Goal: Communication & Community: Answer question/provide support

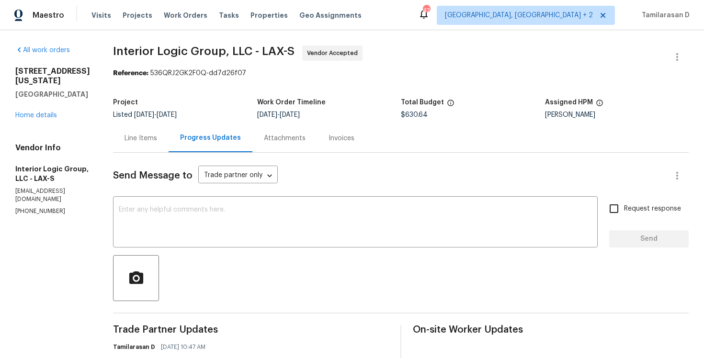
click at [165, 147] on div "Line Items" at bounding box center [141, 138] width 56 height 28
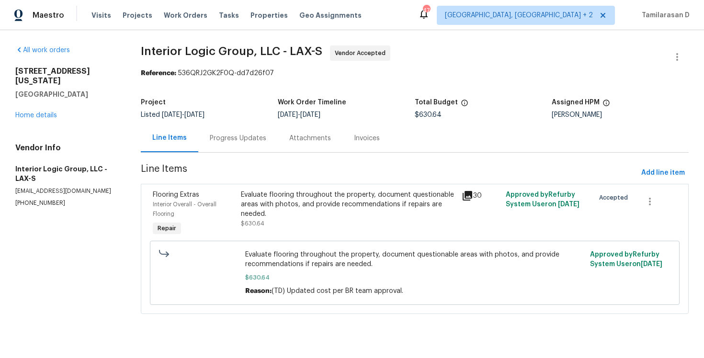
click at [213, 145] on div "Progress Updates" at bounding box center [238, 138] width 80 height 28
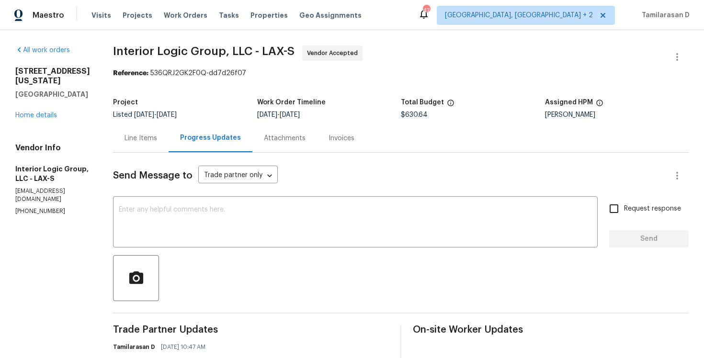
click at [188, 131] on div "Progress Updates" at bounding box center [211, 138] width 84 height 28
click at [169, 135] on div "Line Items" at bounding box center [141, 138] width 56 height 28
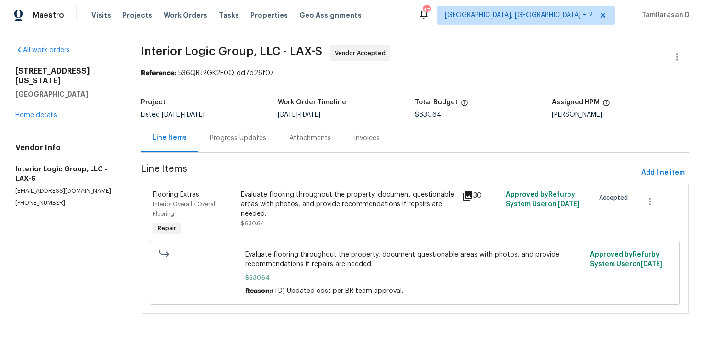
click at [220, 140] on div "Progress Updates" at bounding box center [238, 139] width 57 height 10
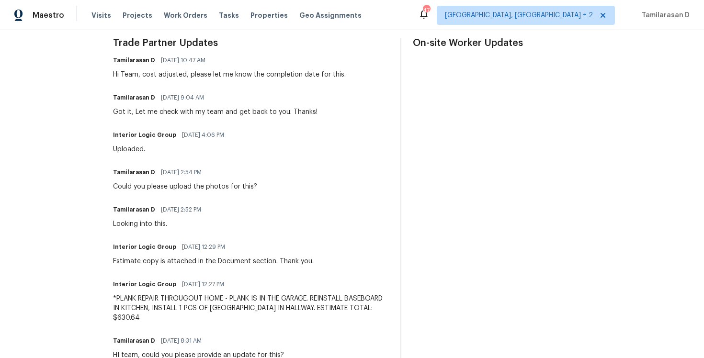
scroll to position [284, 0]
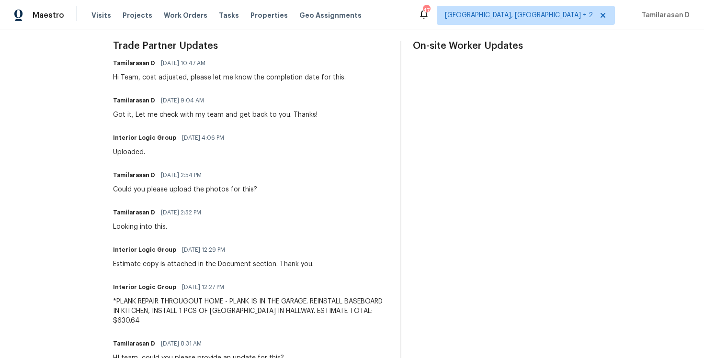
click at [166, 79] on div "Hi Team, cost adjusted, please let me know the completion date for this." at bounding box center [229, 78] width 233 height 10
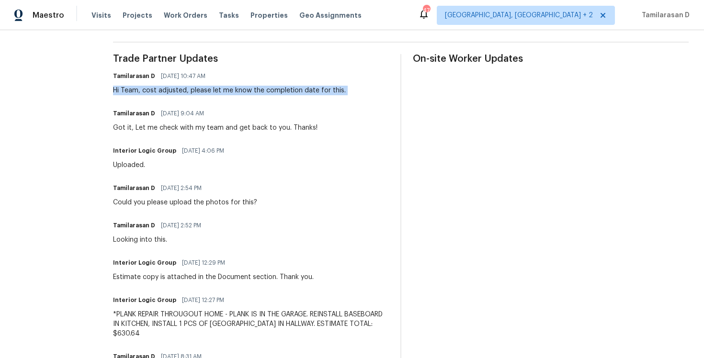
scroll to position [0, 0]
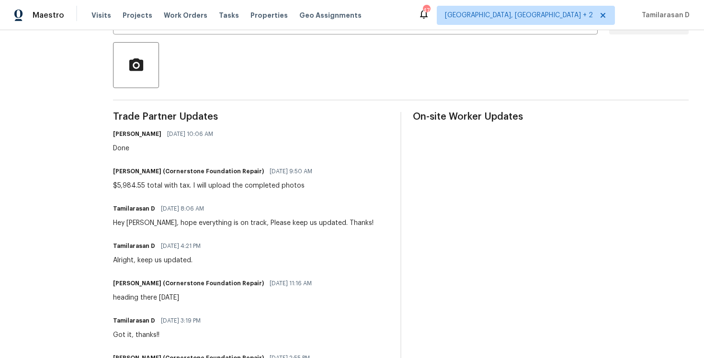
scroll to position [214, 0]
click at [155, 143] on div "Done" at bounding box center [166, 148] width 106 height 10
click at [142, 148] on div "Done" at bounding box center [166, 148] width 106 height 10
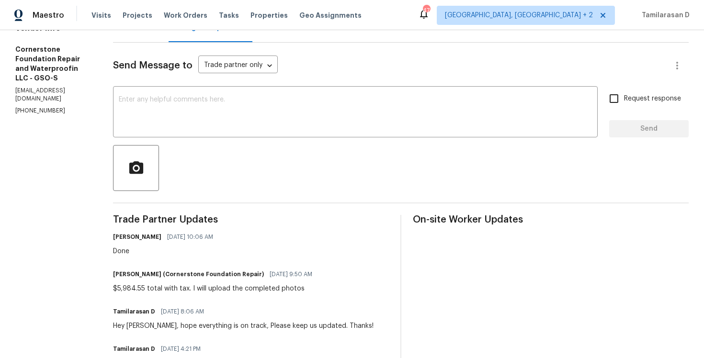
scroll to position [0, 0]
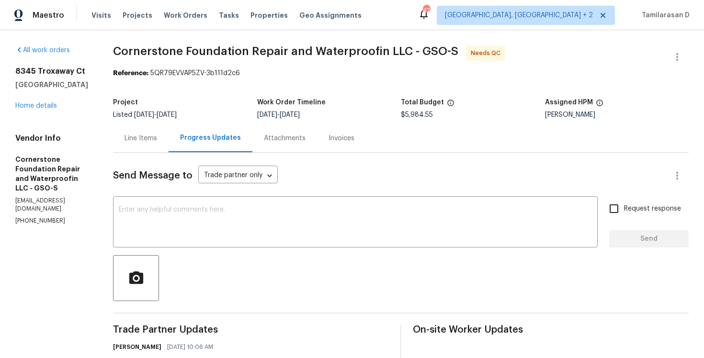
click at [145, 135] on div "Line Items" at bounding box center [141, 139] width 33 height 10
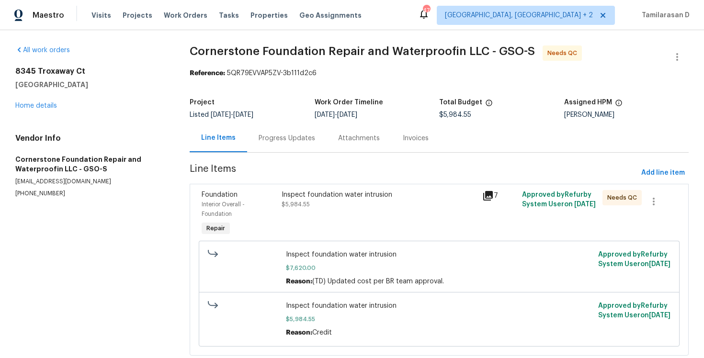
click at [308, 209] on div "Inspect foundation water intrusion $5,984.55" at bounding box center [379, 199] width 194 height 19
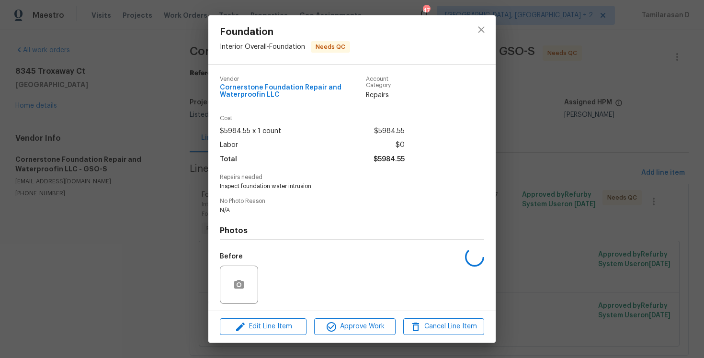
scroll to position [65, 0]
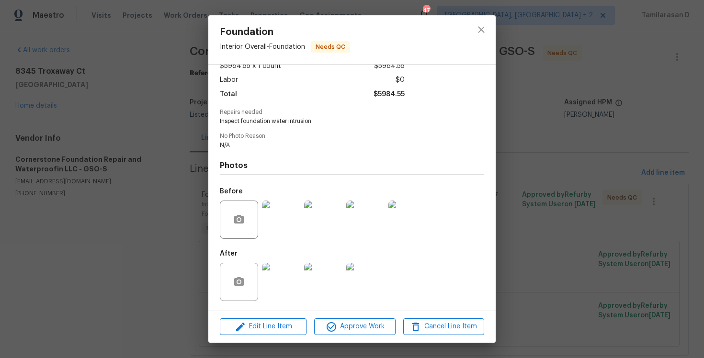
click at [183, 142] on div "Foundation Interior Overall - Foundation Needs QC Vendor Cornerstone Foundation…" at bounding box center [352, 179] width 704 height 358
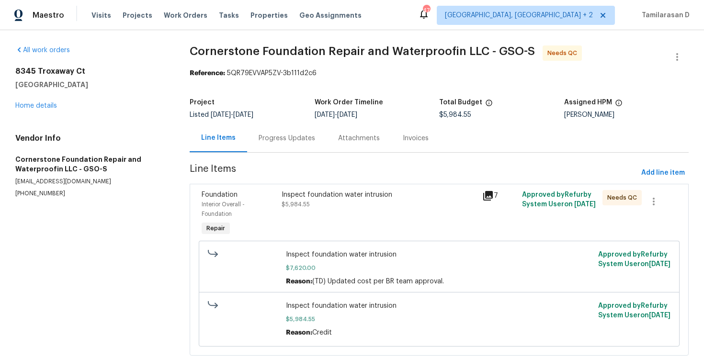
scroll to position [25, 0]
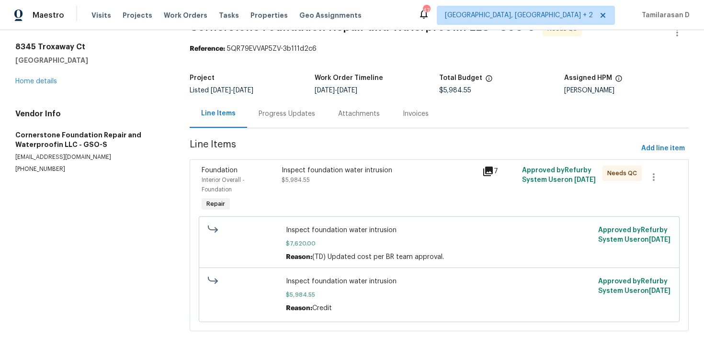
click at [344, 174] on div "Inspect foundation water intrusion $5,984.55" at bounding box center [379, 175] width 194 height 19
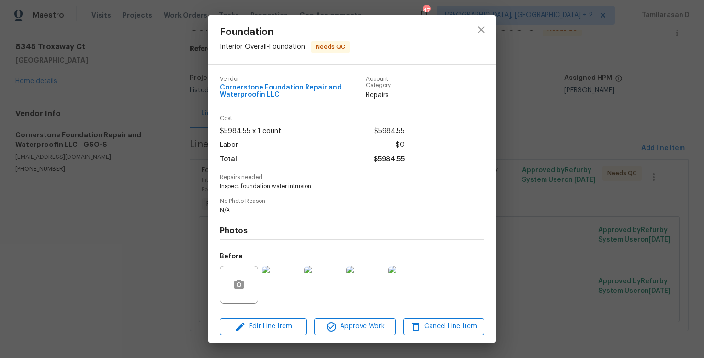
scroll to position [65, 0]
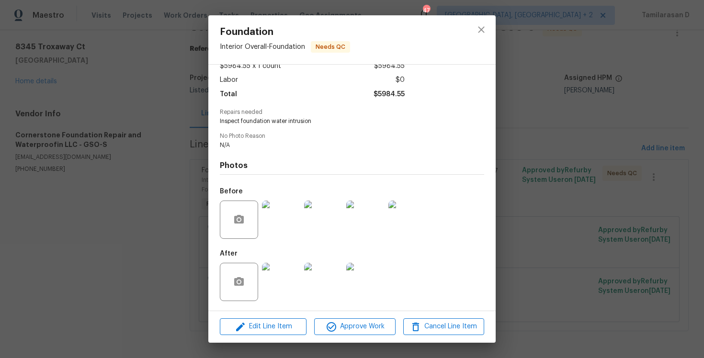
click at [282, 269] on img at bounding box center [281, 282] width 38 height 38
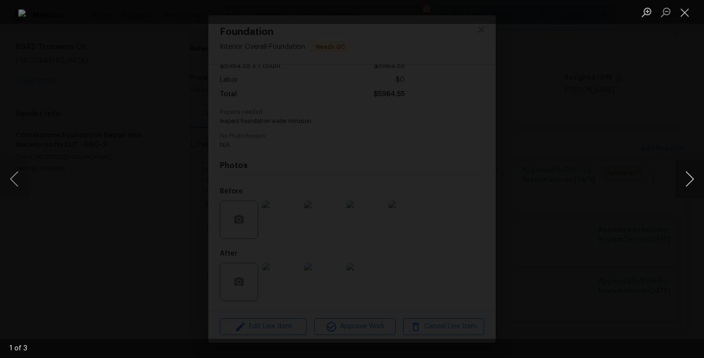
click at [682, 179] on button "Next image" at bounding box center [689, 179] width 29 height 38
click at [679, 173] on button "Next image" at bounding box center [689, 179] width 29 height 38
click at [687, 177] on button "Next image" at bounding box center [689, 179] width 29 height 38
click at [691, 182] on button "Next image" at bounding box center [689, 179] width 29 height 38
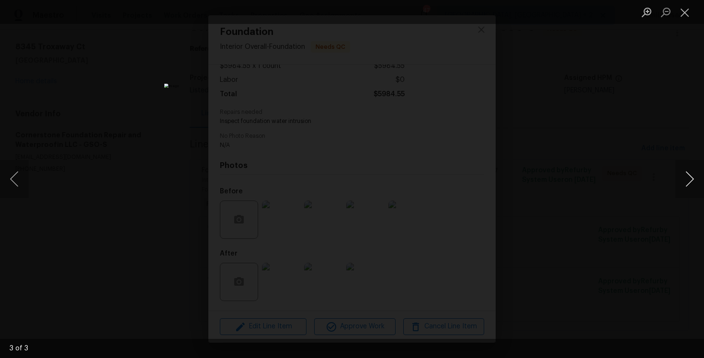
click at [688, 172] on button "Next image" at bounding box center [689, 179] width 29 height 38
click at [687, 175] on button "Next image" at bounding box center [689, 179] width 29 height 38
click at [692, 179] on button "Next image" at bounding box center [689, 179] width 29 height 38
click at [685, 18] on button "Close lightbox" at bounding box center [684, 12] width 19 height 17
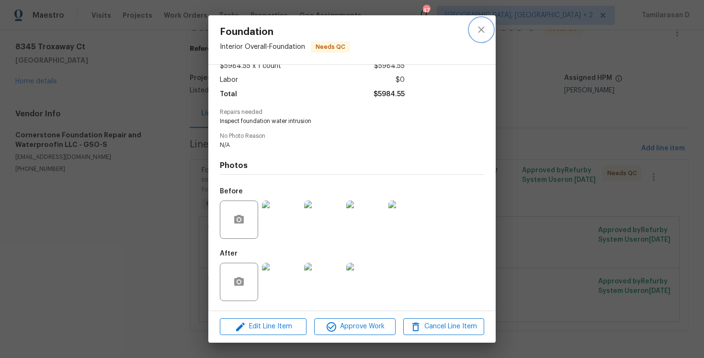
click at [480, 33] on icon "close" at bounding box center [481, 29] width 11 height 11
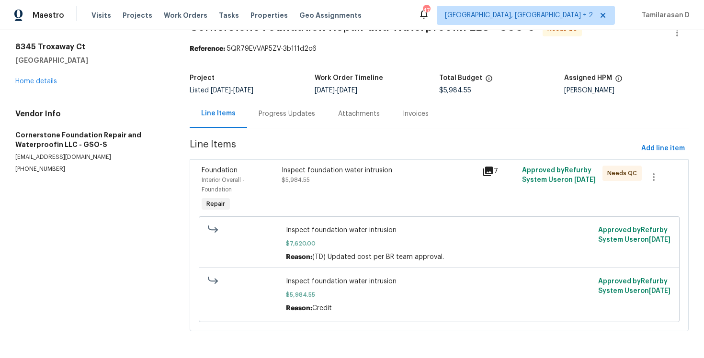
click at [286, 101] on div "Progress Updates" at bounding box center [287, 114] width 80 height 28
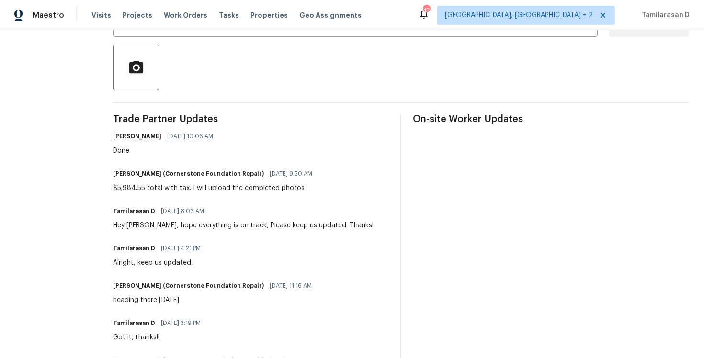
scroll to position [262, 0]
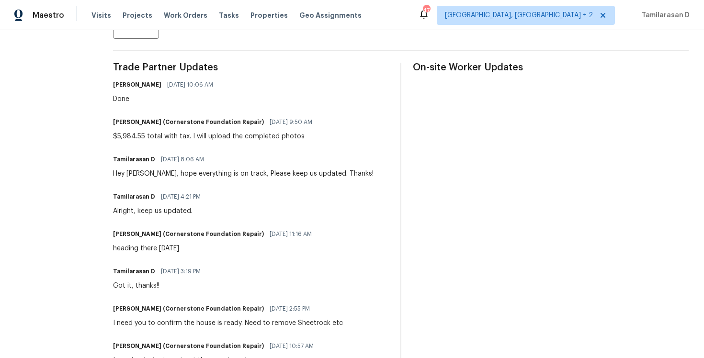
click at [295, 134] on div "$5,984.55 total with tax. I will upload the completed photos" at bounding box center [215, 137] width 205 height 10
click at [239, 131] on div "Jonathan Hallenborg (Cornerstone Foundation Repair) 10/06/2025 9:50 AM $5,984.5…" at bounding box center [215, 128] width 205 height 26
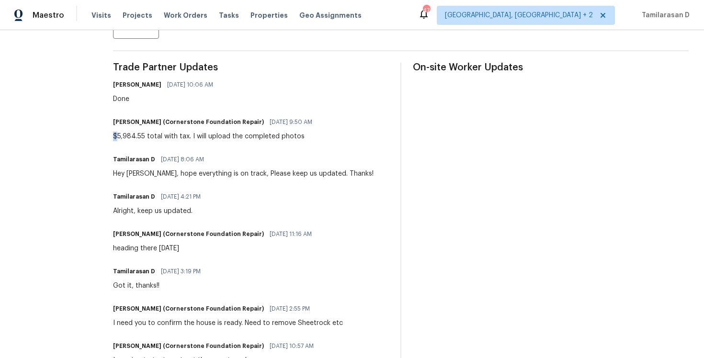
click at [198, 136] on div "$5,984.55 total with tax. I will upload the completed photos" at bounding box center [215, 137] width 205 height 10
click at [193, 136] on div "$5,984.55 total with tax. I will upload the completed photos" at bounding box center [215, 137] width 205 height 10
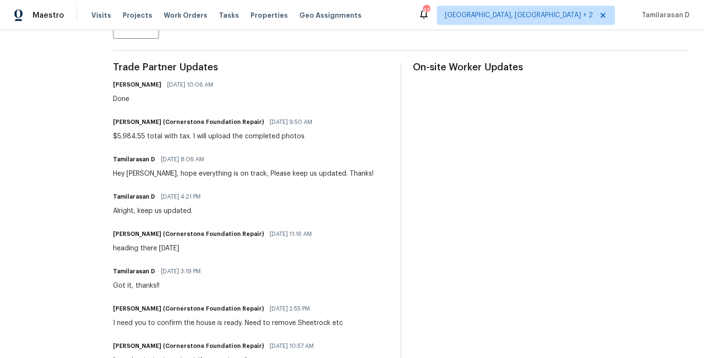
click at [193, 136] on div "$5,984.55 total with tax. I will upload the completed photos" at bounding box center [215, 137] width 205 height 10
click at [197, 139] on div "$5,984.55 total with tax. I will upload the completed photos" at bounding box center [215, 137] width 205 height 10
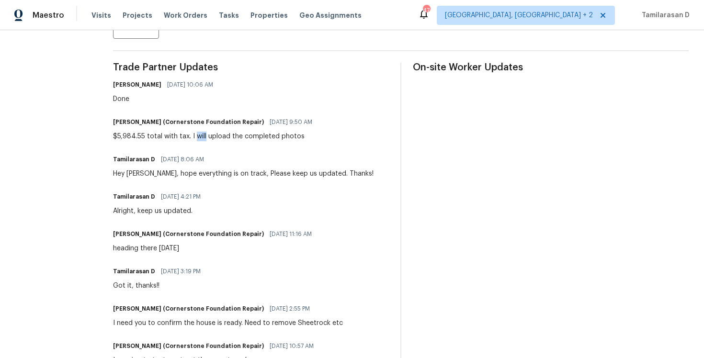
click at [197, 139] on div "$5,984.55 total with tax. I will upload the completed photos" at bounding box center [215, 137] width 205 height 10
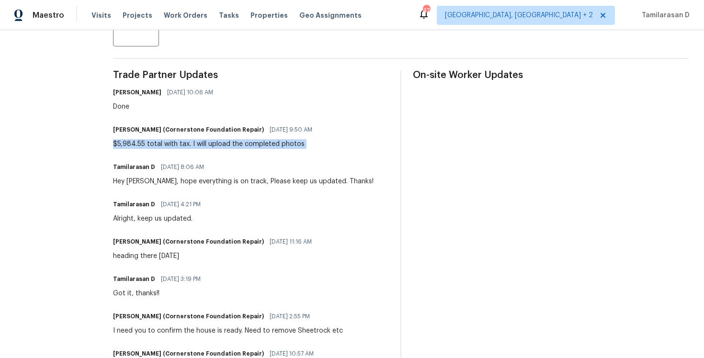
click at [195, 131] on h6 "Jonathan Hallenborg (Cornerstone Foundation Repair)" at bounding box center [188, 130] width 151 height 10
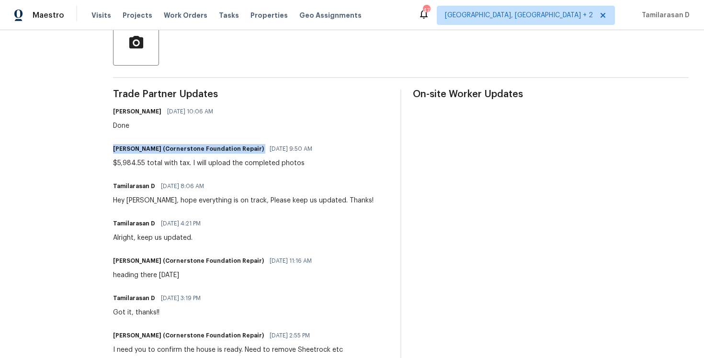
scroll to position [232, 0]
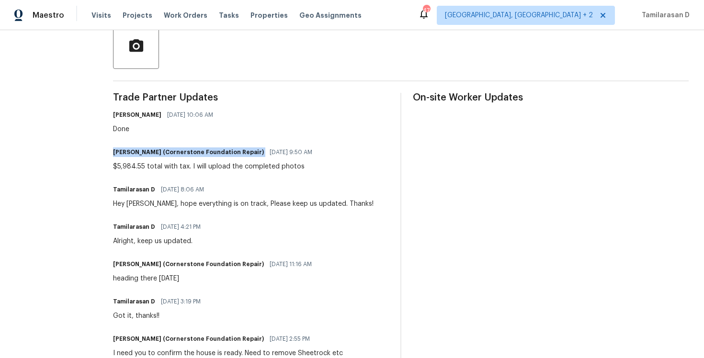
click at [125, 113] on h6 "Ken Romain" at bounding box center [137, 115] width 48 height 10
click at [137, 189] on h6 "Tamilarasan D" at bounding box center [134, 190] width 42 height 10
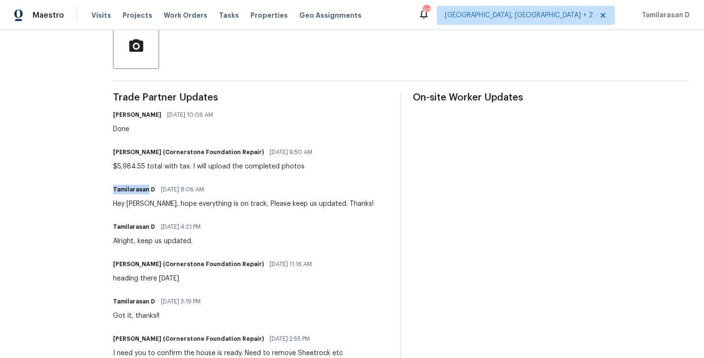
click at [137, 189] on h6 "Tamilarasan D" at bounding box center [134, 190] width 42 height 10
click at [135, 222] on h6 "Tamilarasan D" at bounding box center [134, 227] width 42 height 10
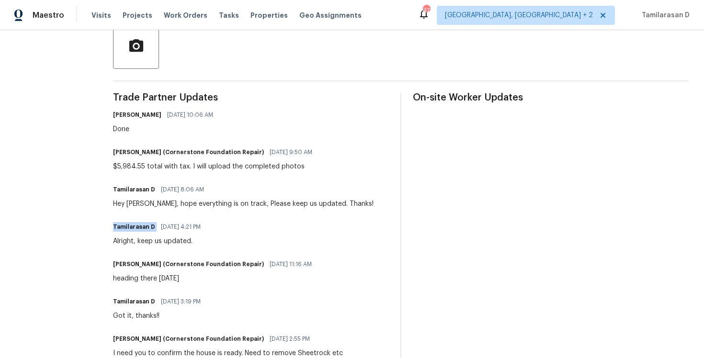
click at [139, 262] on h6 "Jonathan Hallenborg (Cornerstone Foundation Repair)" at bounding box center [188, 265] width 151 height 10
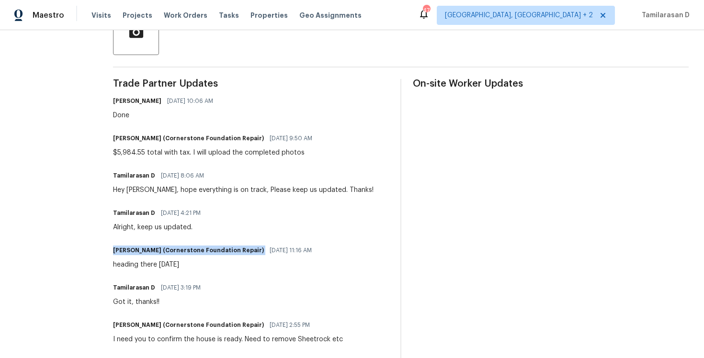
scroll to position [253, 0]
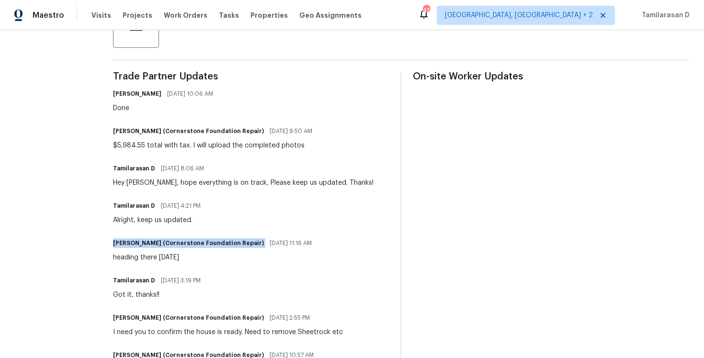
click at [133, 280] on h6 "Tamilarasan D" at bounding box center [134, 281] width 42 height 10
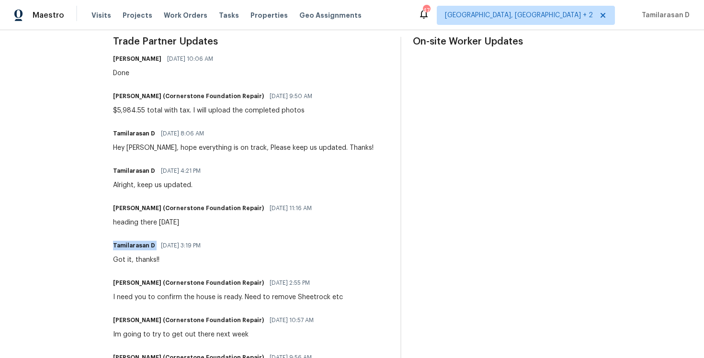
click at [130, 280] on h6 "Jonathan Hallenborg (Cornerstone Foundation Repair)" at bounding box center [188, 283] width 151 height 10
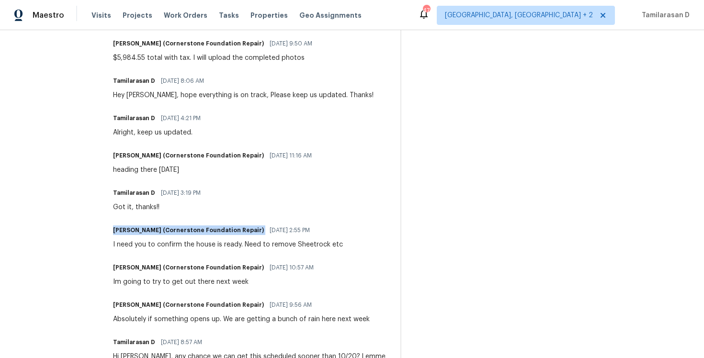
scroll to position [345, 0]
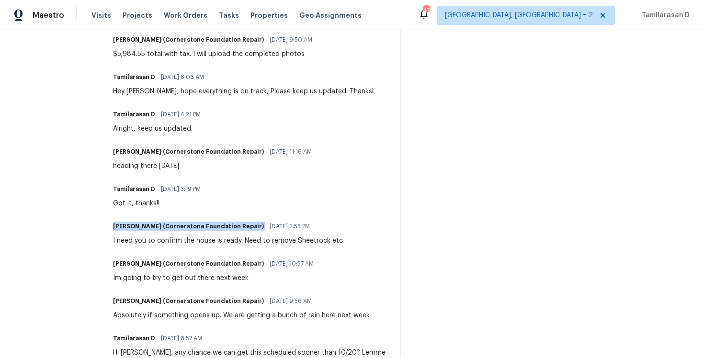
click at [148, 264] on h6 "Jonathan Hallenborg (Cornerstone Foundation Repair)" at bounding box center [188, 264] width 151 height 10
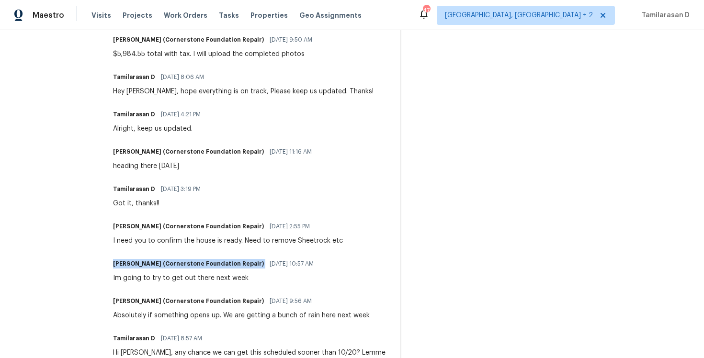
click at [148, 264] on h6 "Jonathan Hallenborg (Cornerstone Foundation Repair)" at bounding box center [188, 264] width 151 height 10
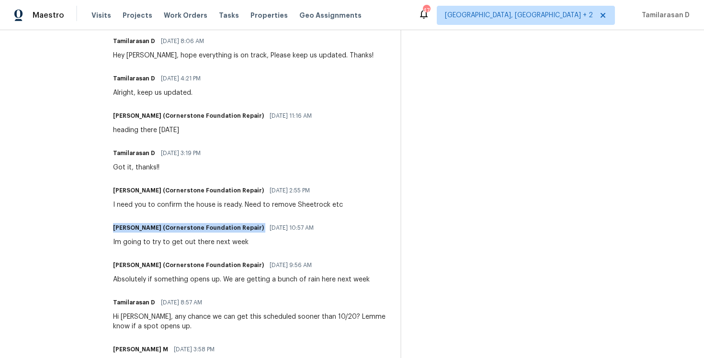
click at [142, 259] on div "Jonathan Hallenborg (Cornerstone Foundation Repair) 09/26/2025 9:56 AM" at bounding box center [241, 265] width 257 height 13
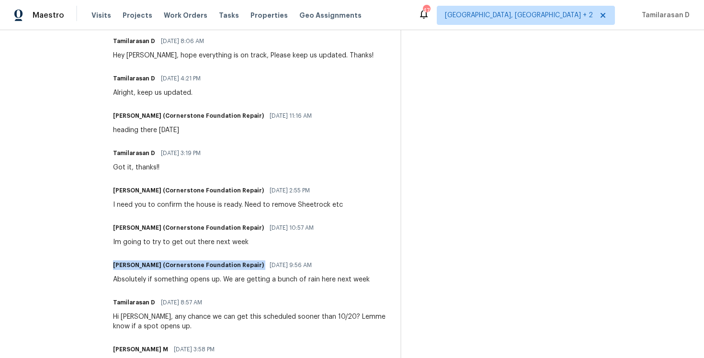
click at [142, 259] on div "Jonathan Hallenborg (Cornerstone Foundation Repair) 09/26/2025 9:56 AM" at bounding box center [241, 265] width 257 height 13
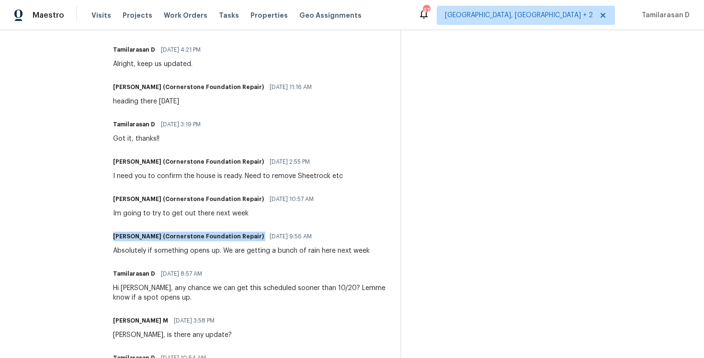
click at [137, 276] on h6 "Tamilarasan D" at bounding box center [134, 274] width 42 height 10
click at [129, 316] on h6 "Vignesh M" at bounding box center [140, 321] width 55 height 10
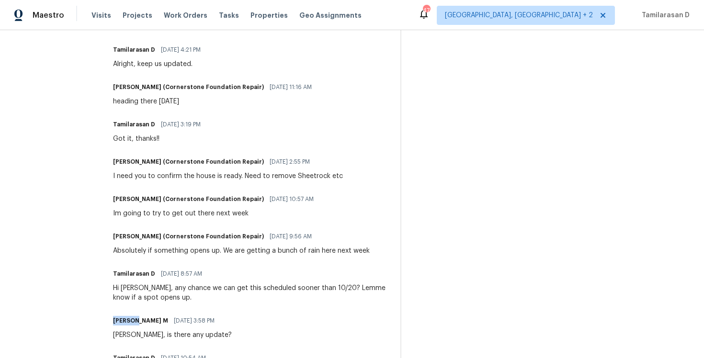
click at [129, 316] on h6 "Vignesh M" at bounding box center [140, 321] width 55 height 10
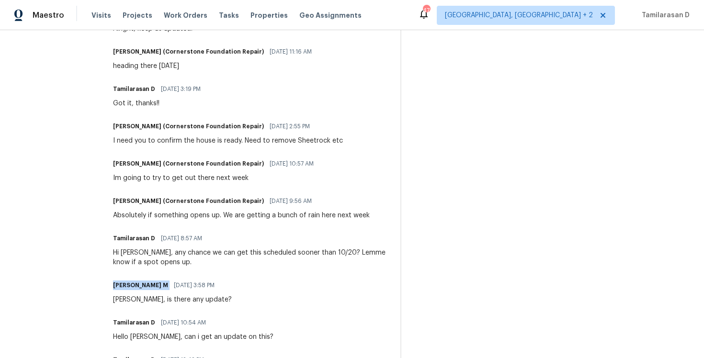
scroll to position [491, 0]
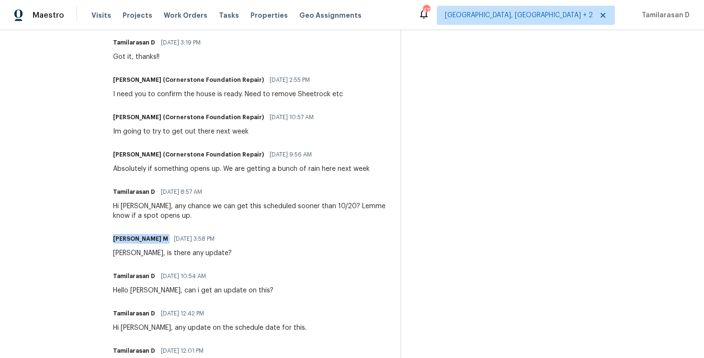
click at [128, 277] on h6 "Tamilarasan D" at bounding box center [134, 277] width 42 height 10
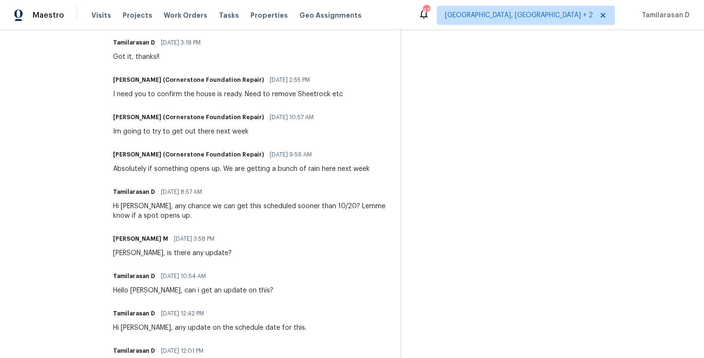
click at [128, 311] on h6 "Tamilarasan D" at bounding box center [134, 314] width 42 height 10
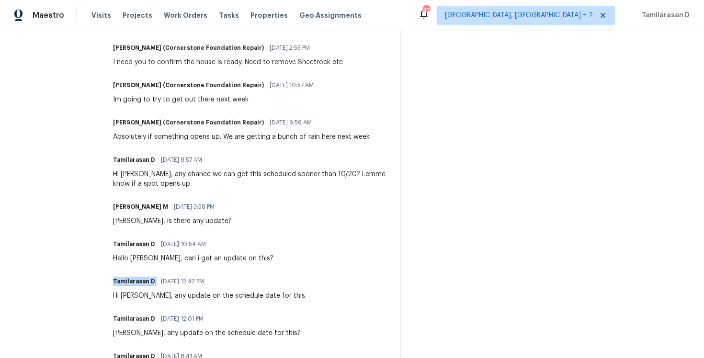
click at [127, 317] on h6 "Tamilarasan D" at bounding box center [134, 319] width 42 height 10
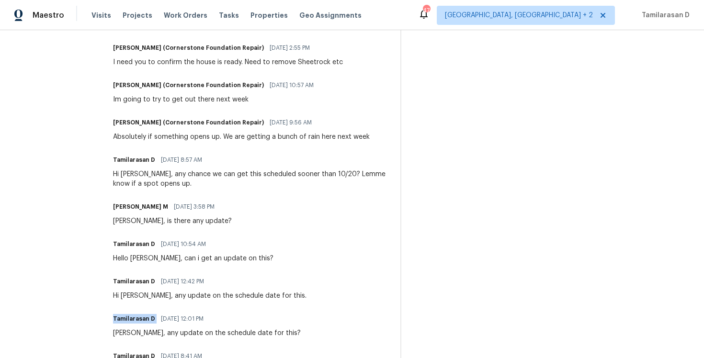
scroll to position [549, 0]
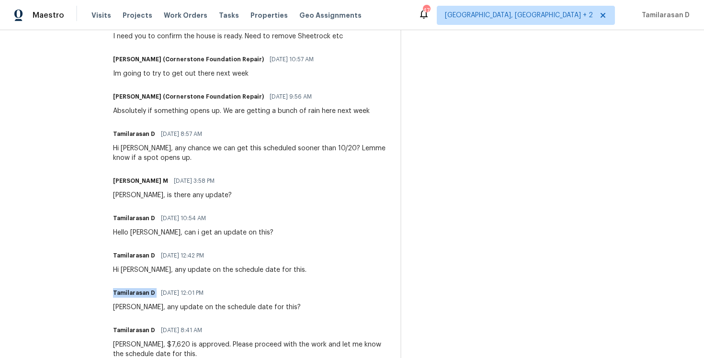
click at [126, 330] on h6 "Tamilarasan D" at bounding box center [134, 331] width 42 height 10
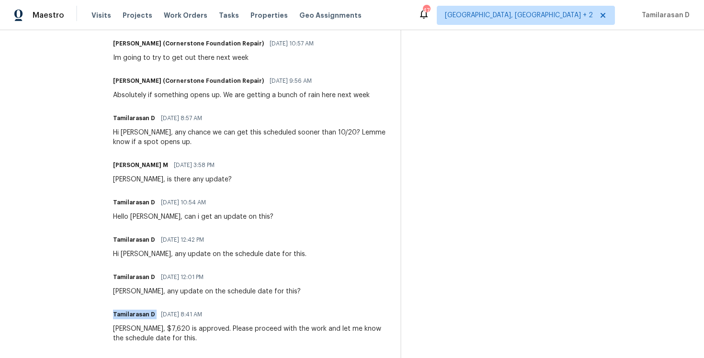
scroll to position [586, 0]
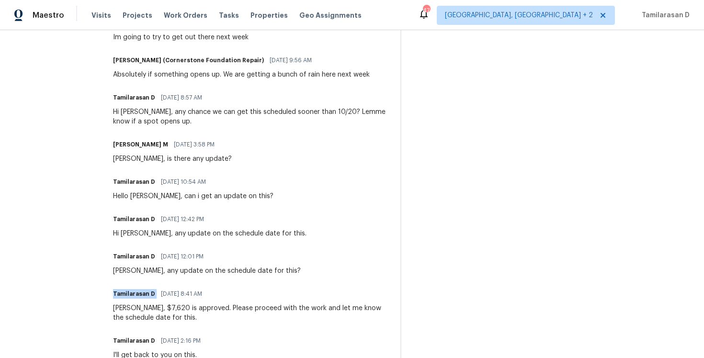
click at [131, 340] on h6 "Tamilarasan D" at bounding box center [134, 341] width 42 height 10
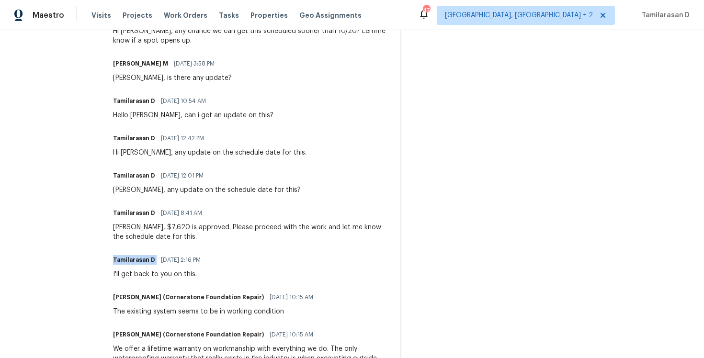
scroll to position [673, 0]
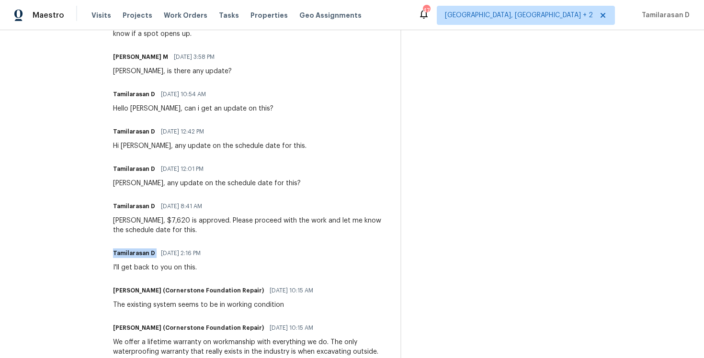
click at [127, 288] on h6 "Jonathan Hallenborg (Cornerstone Foundation Repair)" at bounding box center [188, 291] width 151 height 10
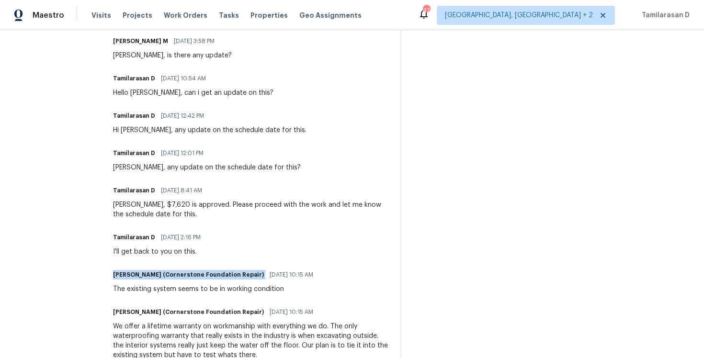
scroll to position [696, 0]
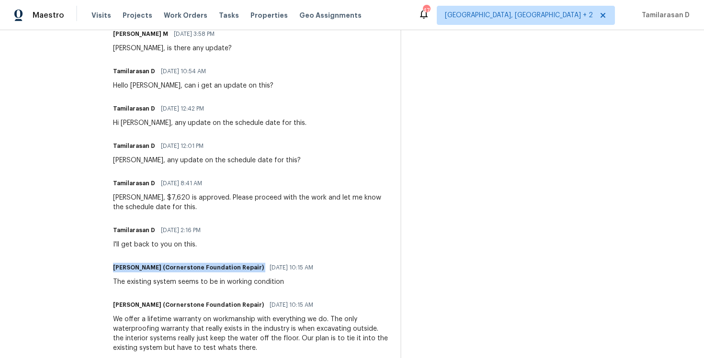
click at [142, 300] on div "Jonathan Hallenborg (Cornerstone Foundation Repair) 09/15/2025 10:15 AM" at bounding box center [251, 304] width 276 height 13
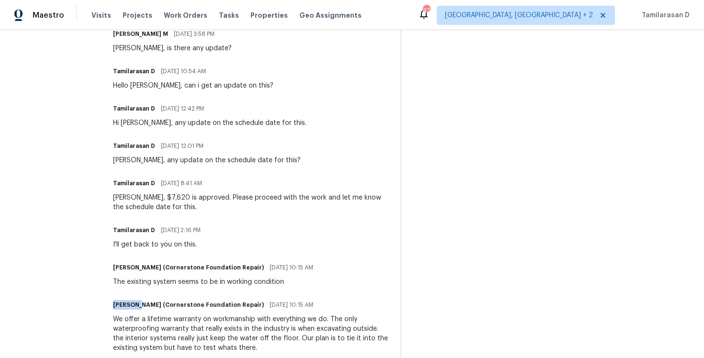
click at [142, 300] on div "Jonathan Hallenborg (Cornerstone Foundation Repair) 09/15/2025 10:15 AM" at bounding box center [251, 304] width 276 height 13
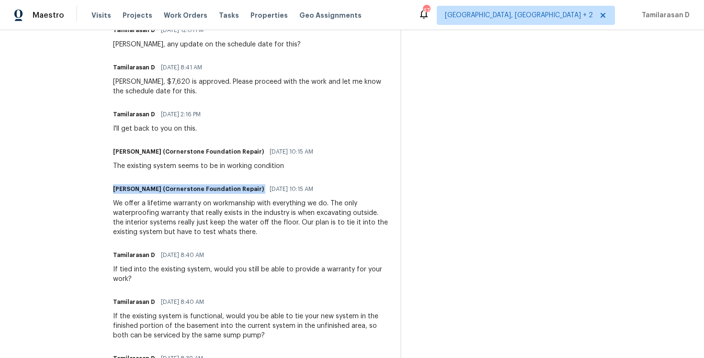
scroll to position [837, 0]
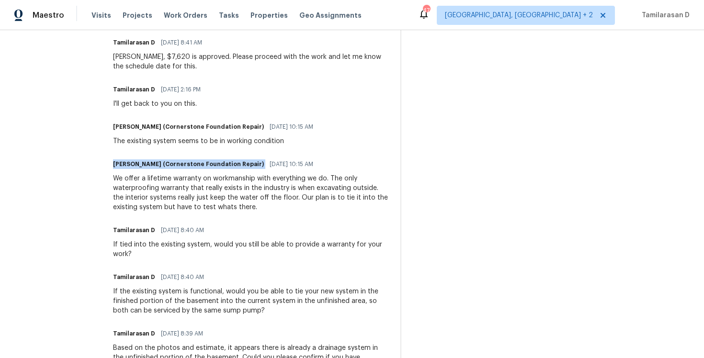
click at [136, 235] on div "Tamilarasan D 09/15/2025 8:40 AM" at bounding box center [251, 230] width 276 height 13
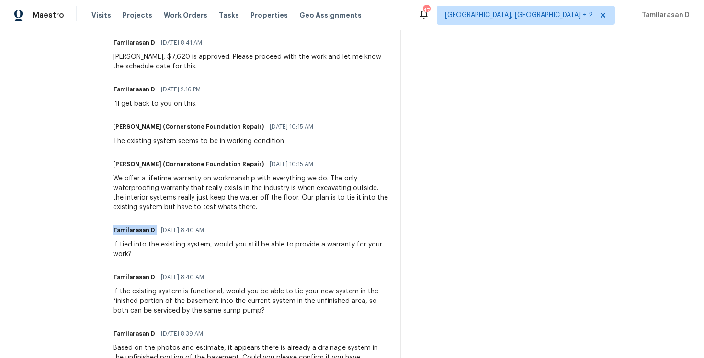
click at [136, 235] on div "Tamilarasan D 09/15/2025 8:40 AM" at bounding box center [251, 230] width 276 height 13
click at [134, 273] on h6 "Tamilarasan D" at bounding box center [134, 278] width 42 height 10
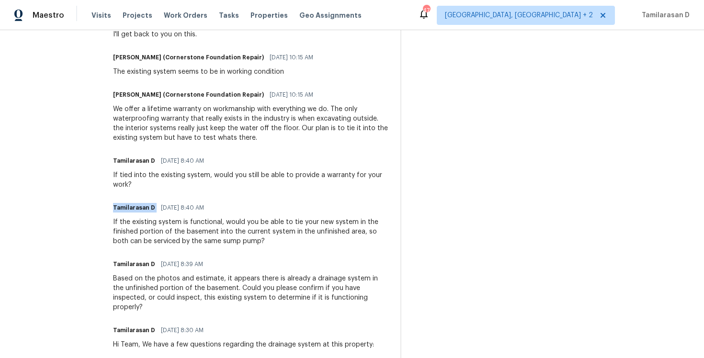
click at [129, 268] on h6 "Tamilarasan D" at bounding box center [134, 265] width 42 height 10
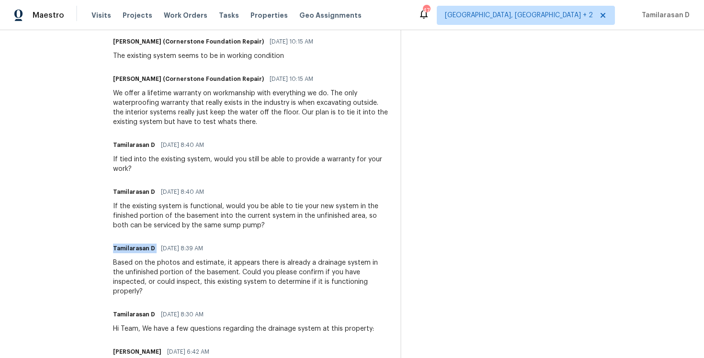
scroll to position [939, 0]
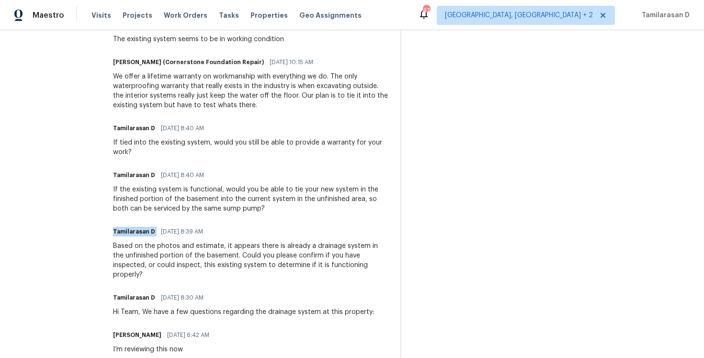
click at [127, 293] on h6 "Tamilarasan D" at bounding box center [134, 298] width 42 height 10
click at [129, 330] on h6 "Ken Romain" at bounding box center [137, 335] width 48 height 10
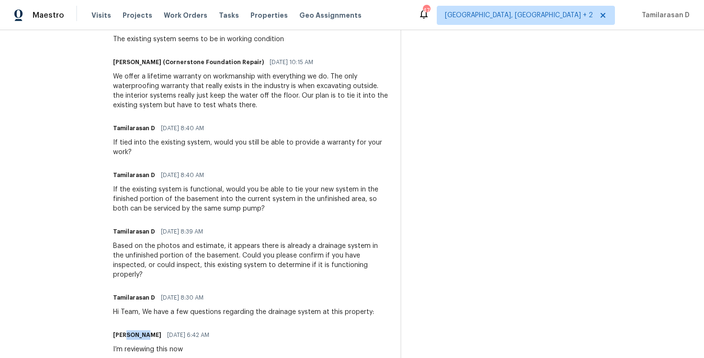
click at [129, 330] on h6 "Ken Romain" at bounding box center [137, 335] width 48 height 10
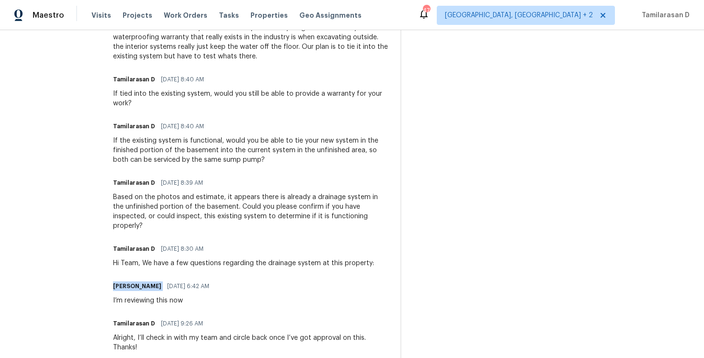
scroll to position [1010, 0]
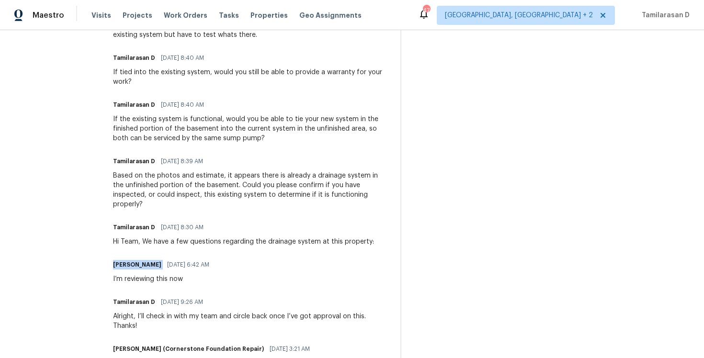
click at [130, 297] on h6 "Tamilarasan D" at bounding box center [134, 302] width 42 height 10
click at [139, 344] on h6 "Jonathan Hallenborg (Cornerstone Foundation Repair)" at bounding box center [188, 349] width 151 height 10
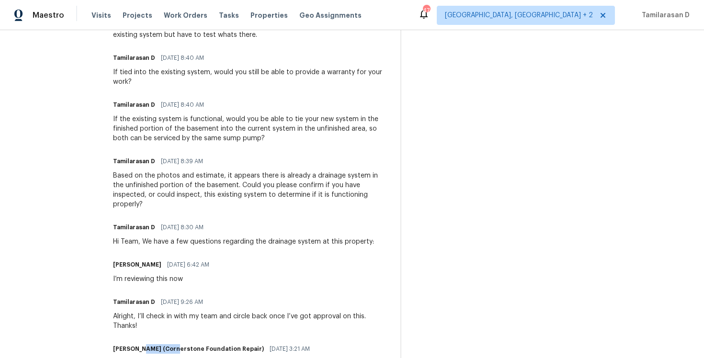
click at [139, 344] on h6 "Jonathan Hallenborg (Cornerstone Foundation Repair)" at bounding box center [188, 349] width 151 height 10
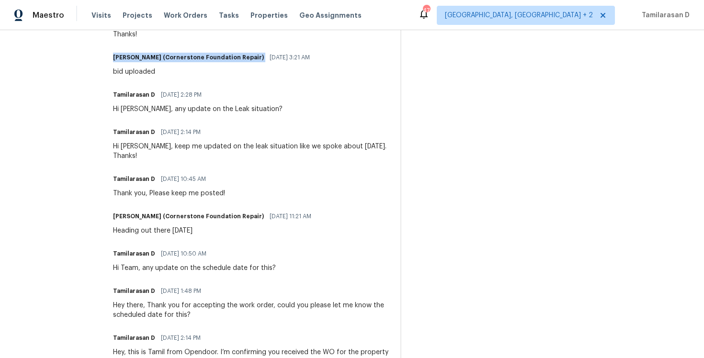
scroll to position [1283, 0]
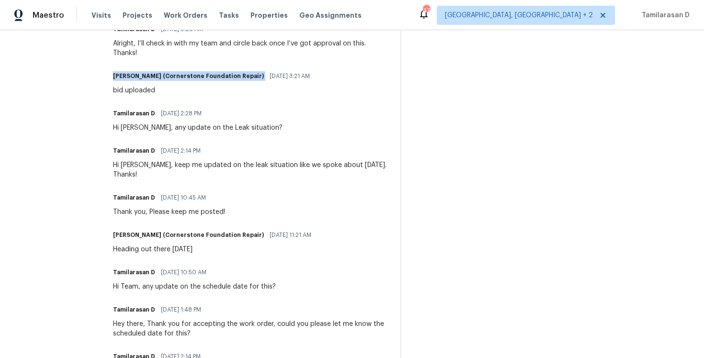
click at [139, 230] on h6 "Jonathan Hallenborg (Cornerstone Foundation Repair)" at bounding box center [188, 235] width 151 height 10
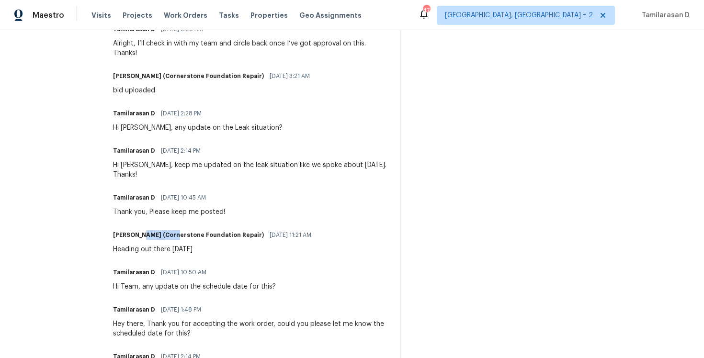
click at [139, 230] on h6 "Jonathan Hallenborg (Cornerstone Foundation Repair)" at bounding box center [188, 235] width 151 height 10
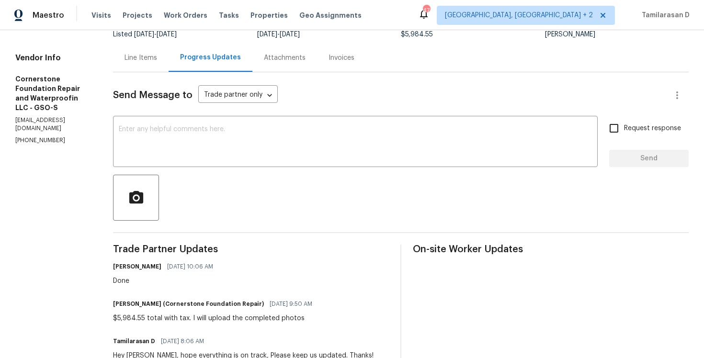
scroll to position [0, 0]
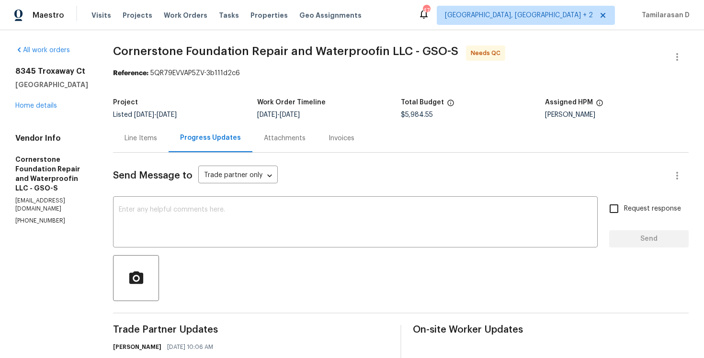
click at [149, 147] on div "Line Items" at bounding box center [141, 138] width 56 height 28
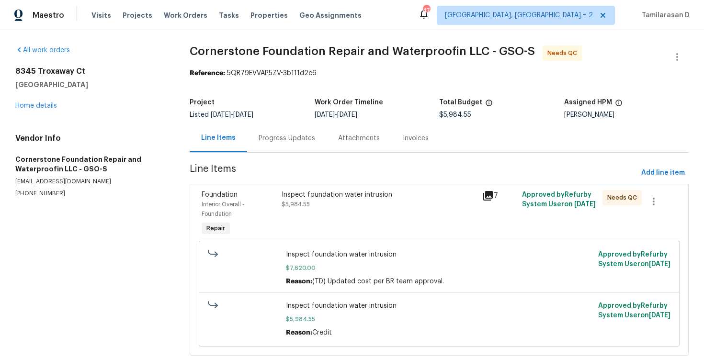
click at [260, 139] on div "Progress Updates" at bounding box center [287, 139] width 57 height 10
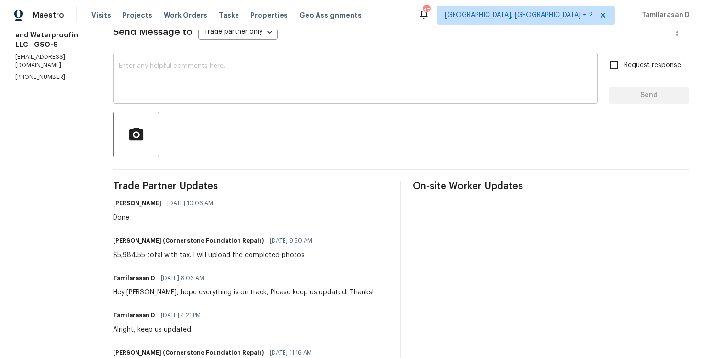
scroll to position [144, 0]
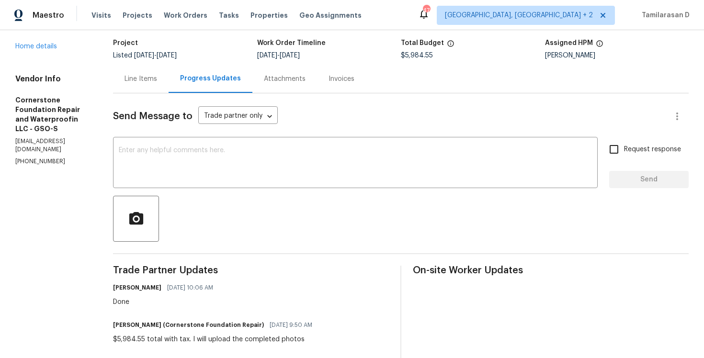
click at [142, 71] on div "Line Items" at bounding box center [141, 79] width 56 height 28
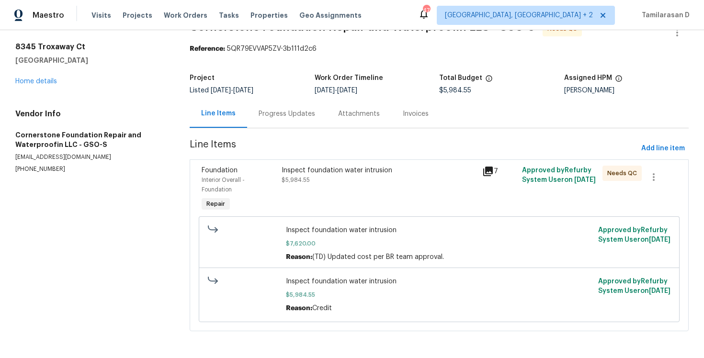
scroll to position [25, 0]
click at [316, 191] on div "Inspect foundation water intrusion $5,984.55" at bounding box center [379, 190] width 200 height 54
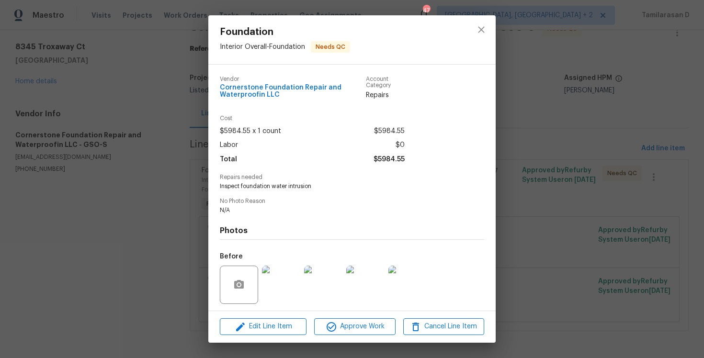
scroll to position [65, 0]
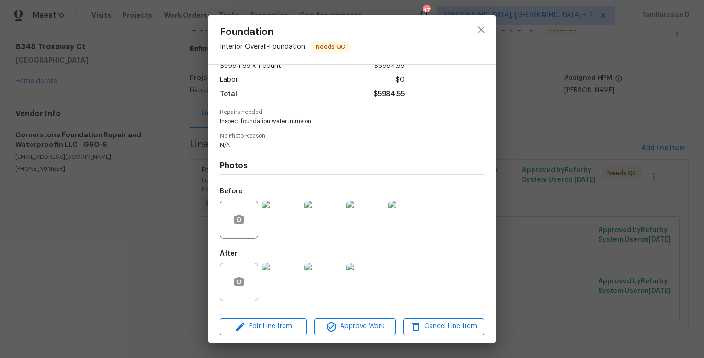
click at [287, 290] on img at bounding box center [281, 282] width 38 height 38
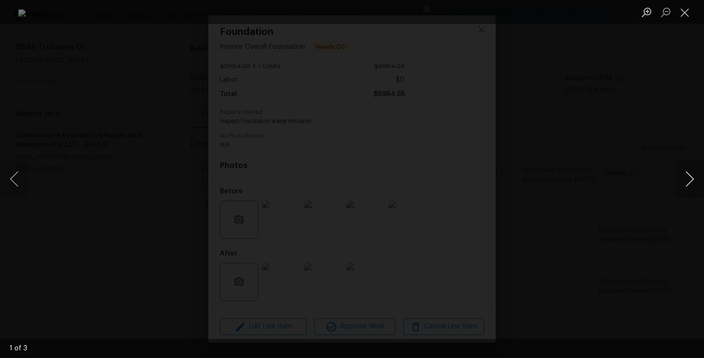
click at [692, 181] on button "Next image" at bounding box center [689, 179] width 29 height 38
click at [682, 16] on button "Close lightbox" at bounding box center [684, 12] width 19 height 17
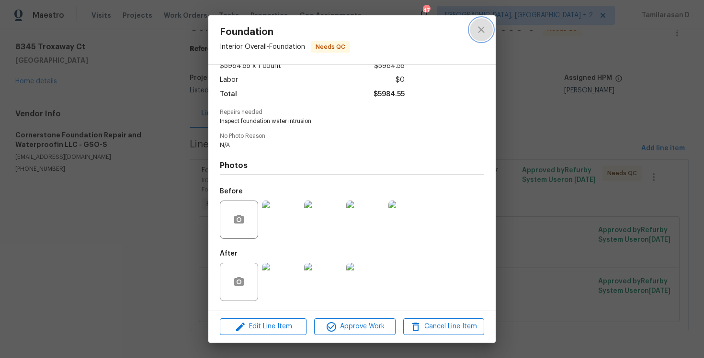
click at [484, 18] on button "close" at bounding box center [481, 29] width 23 height 23
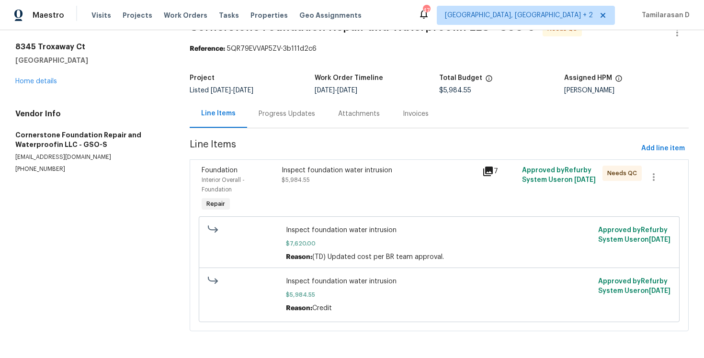
scroll to position [0, 0]
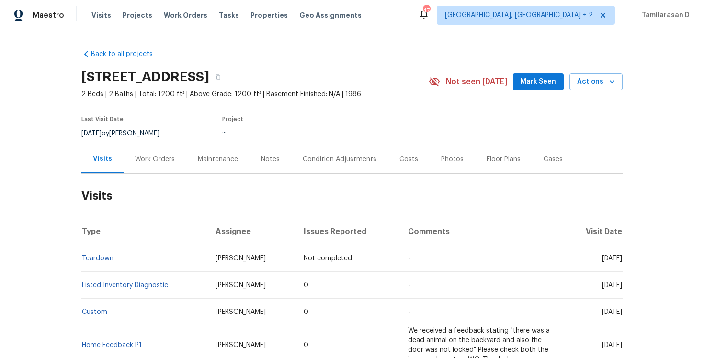
click at [152, 163] on div "Work Orders" at bounding box center [155, 160] width 40 height 10
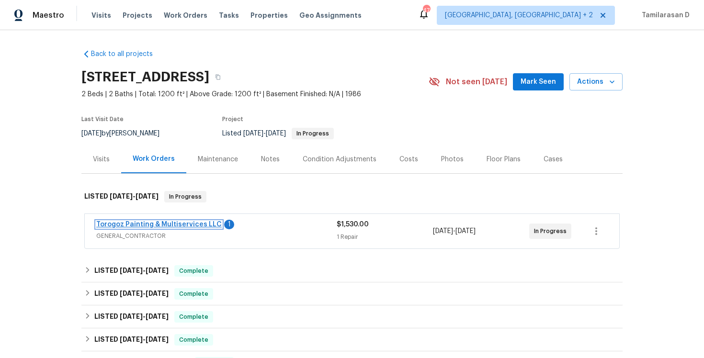
click at [148, 223] on link "Torogoz Painting & Multiservices LLC" at bounding box center [158, 224] width 125 height 7
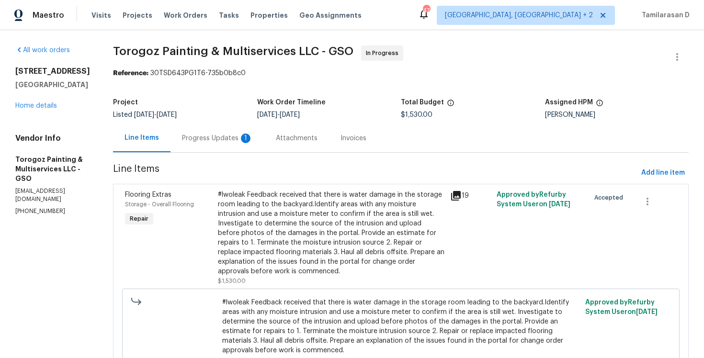
click at [247, 144] on div "Progress Updates 1" at bounding box center [218, 138] width 94 height 28
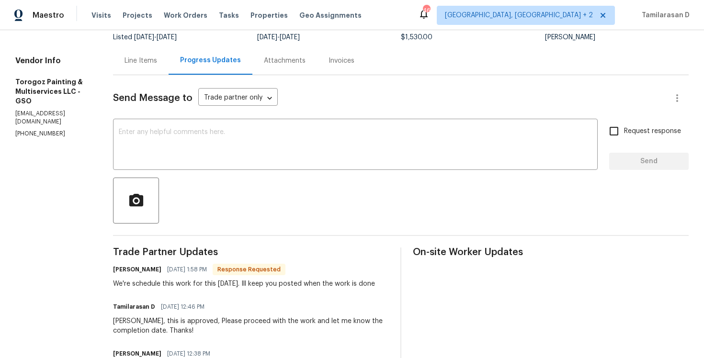
scroll to position [80, 0]
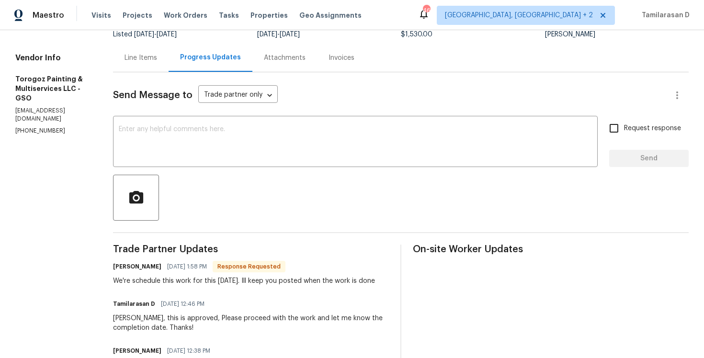
click at [196, 286] on div "We're schedule this work for this [DATE]. Ill keep you posted when the work is …" at bounding box center [244, 281] width 262 height 10
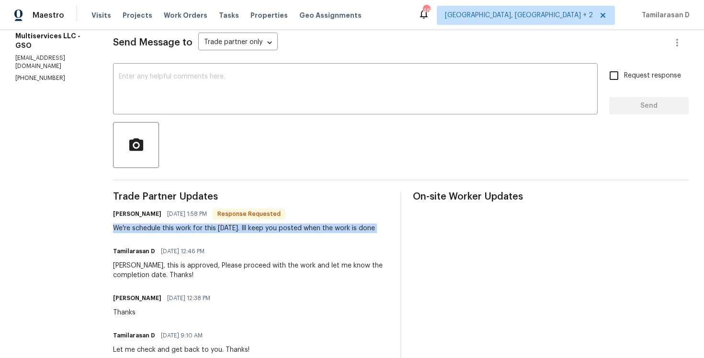
scroll to position [156, 0]
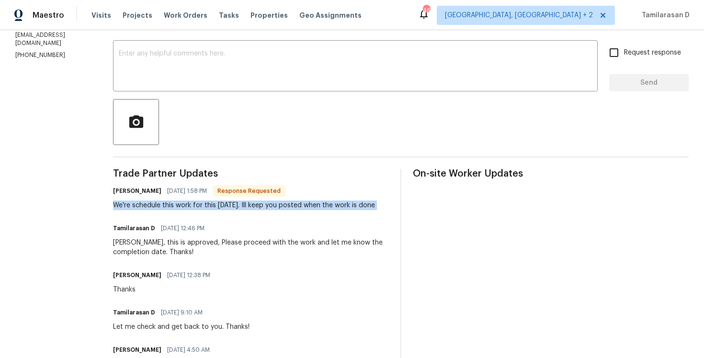
click at [178, 206] on div "We're schedule this work for this coming Wednesday. Ill keep you posted when th…" at bounding box center [244, 206] width 262 height 10
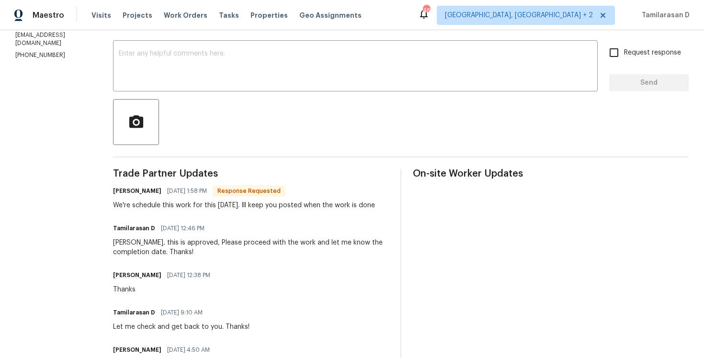
click at [178, 206] on div "We're schedule this work for this coming Wednesday. Ill keep you posted when th…" at bounding box center [244, 206] width 262 height 10
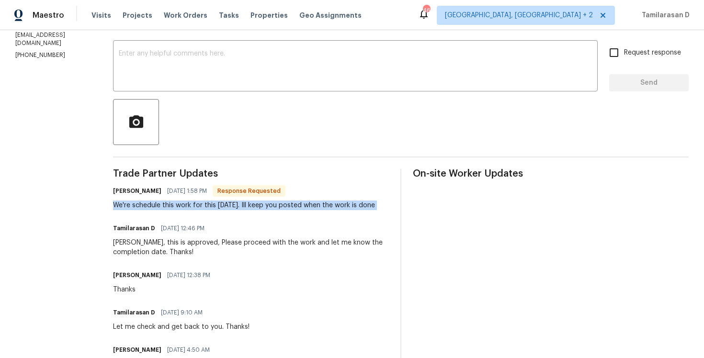
click at [176, 204] on div "We're schedule this work for this coming Wednesday. Ill keep you posted when th…" at bounding box center [244, 206] width 262 height 10
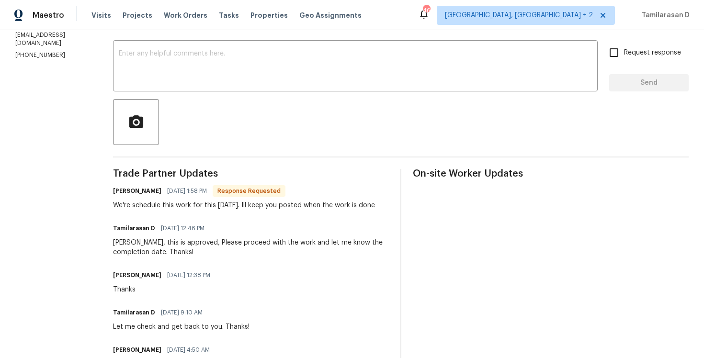
click at [176, 204] on div "We're schedule this work for this coming Wednesday. Ill keep you posted when th…" at bounding box center [244, 206] width 262 height 10
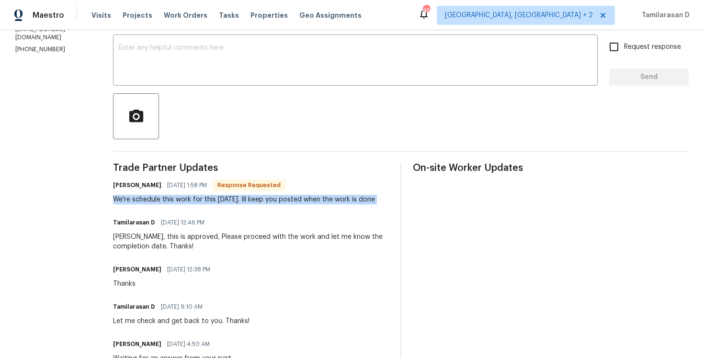
scroll to position [155, 0]
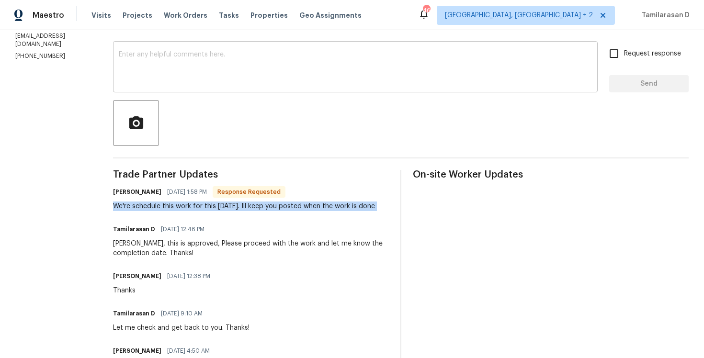
click at [195, 87] on div "x ​" at bounding box center [355, 68] width 485 height 49
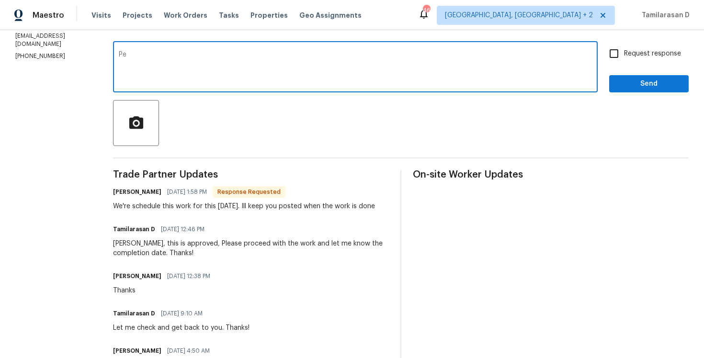
type textarea "P"
type textarea "Sounds good, Thank you!"
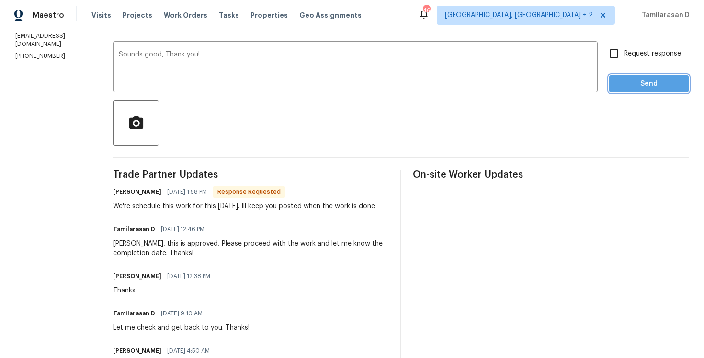
click at [630, 80] on span "Send" at bounding box center [649, 84] width 64 height 12
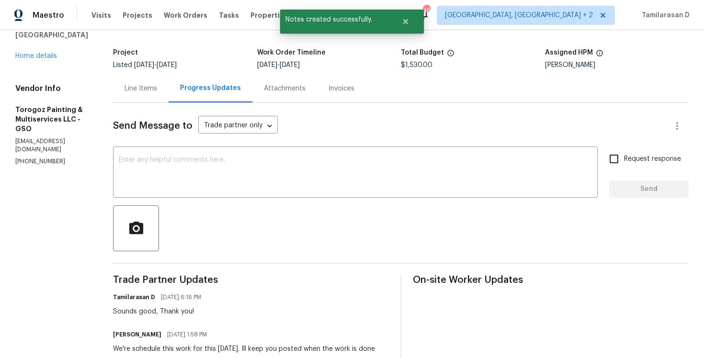
scroll to position [122, 0]
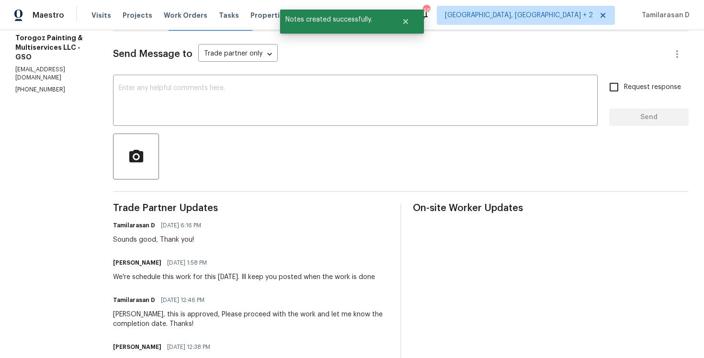
click at [172, 282] on div "We're schedule this work for this coming Wednesday. Ill keep you posted when th…" at bounding box center [244, 278] width 262 height 10
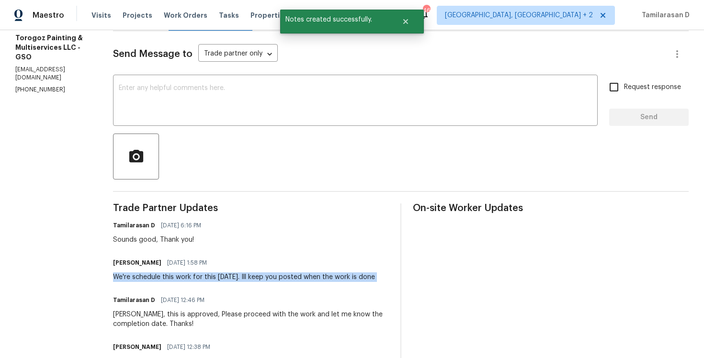
copy div "We're schedule this work for this coming Wednesday. Ill keep you posted when th…"
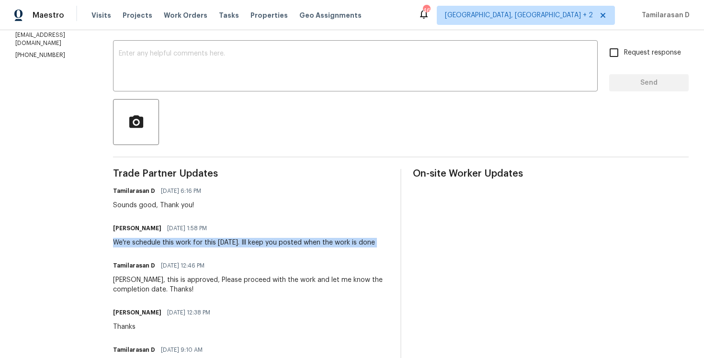
scroll to position [0, 0]
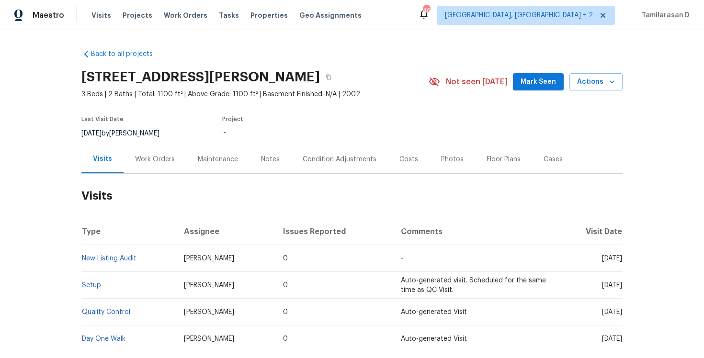
click at [148, 173] on div "Work Orders" at bounding box center [155, 159] width 63 height 28
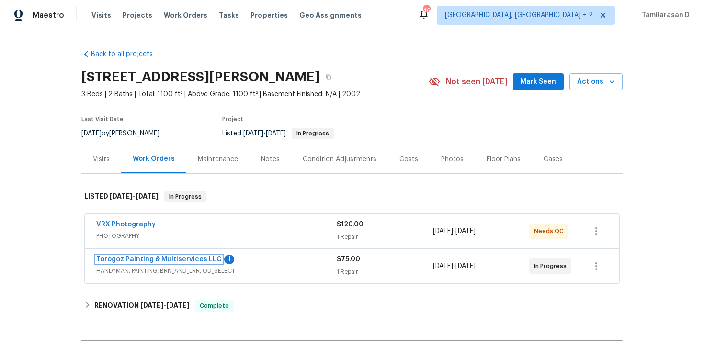
click at [151, 257] on link "Torogoz Painting & Multiservices LLC" at bounding box center [158, 259] width 125 height 7
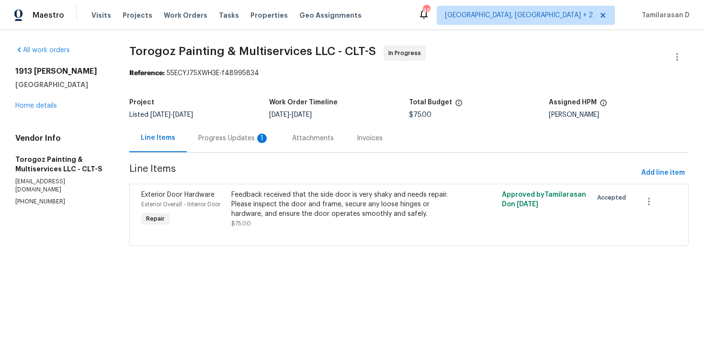
click at [224, 152] on div "Progress Updates 1" at bounding box center [234, 138] width 94 height 28
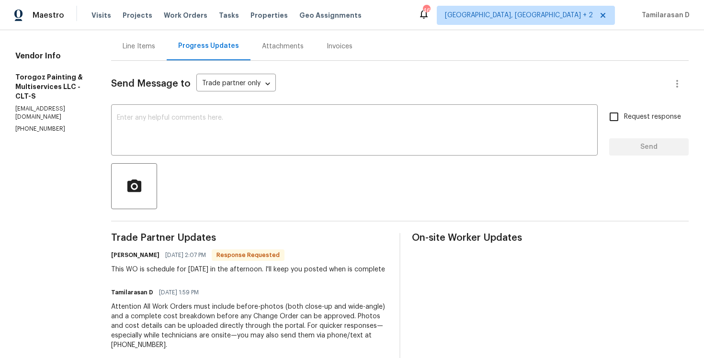
scroll to position [96, 0]
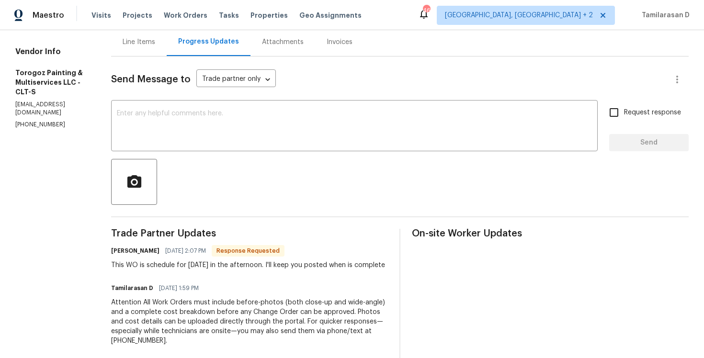
click at [192, 263] on div "This WO is schedule for [DATE] in the afternoon. I'll keep you posted when is c…" at bounding box center [248, 266] width 274 height 10
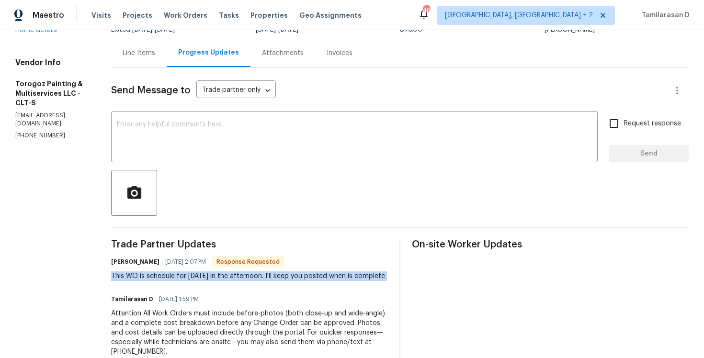
scroll to position [83, 0]
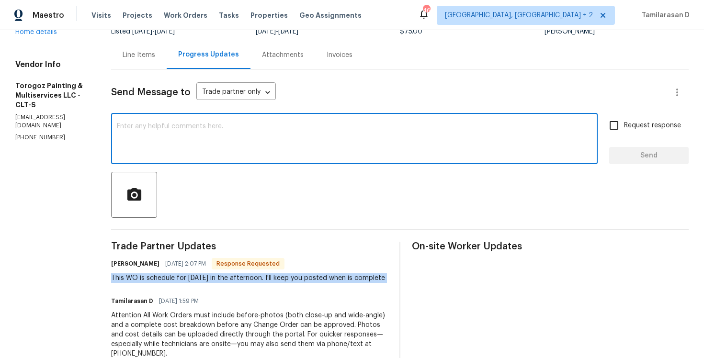
click at [181, 150] on textarea at bounding box center [354, 140] width 475 height 34
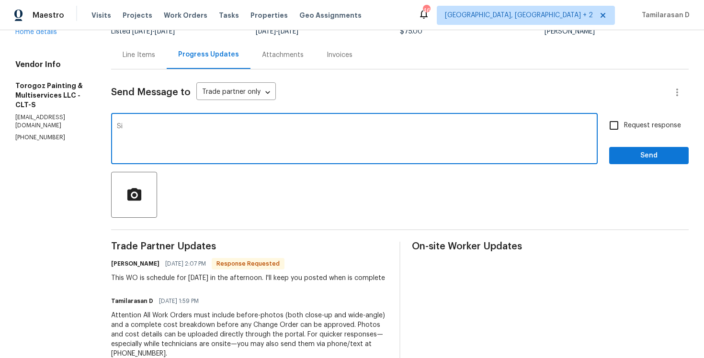
type textarea "S"
type textarea "Alright, Thanks!"
click at [625, 152] on span "Send" at bounding box center [649, 156] width 64 height 12
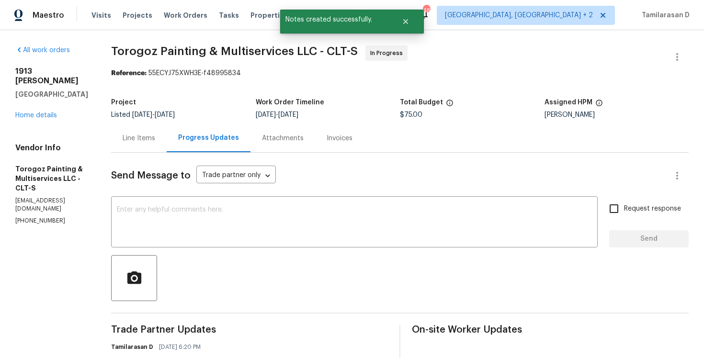
scroll to position [135, 0]
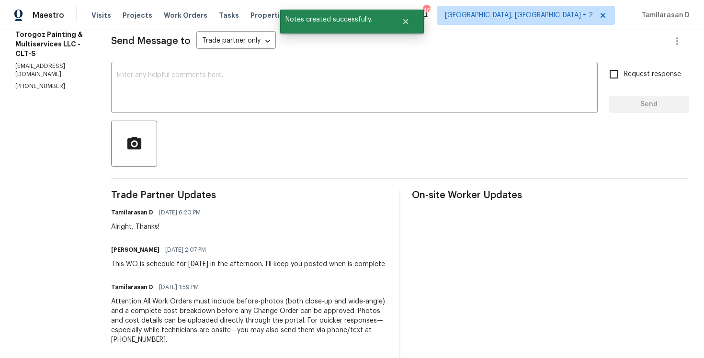
click at [166, 269] on div "This WO is schedule for [DATE] in the afternoon. I'll keep you posted when is c…" at bounding box center [248, 265] width 274 height 10
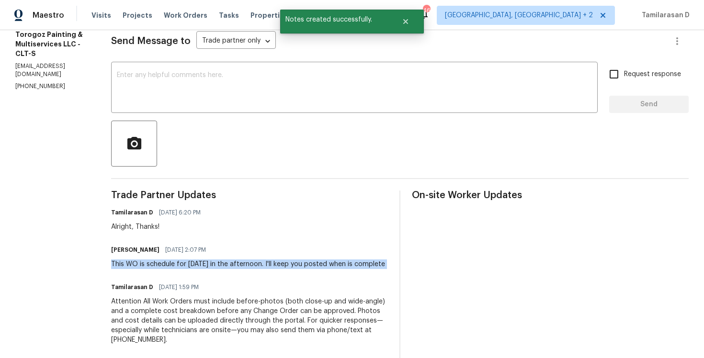
copy div "This WO is schedule for [DATE] in the afternoon. I'll keep you posted when is c…"
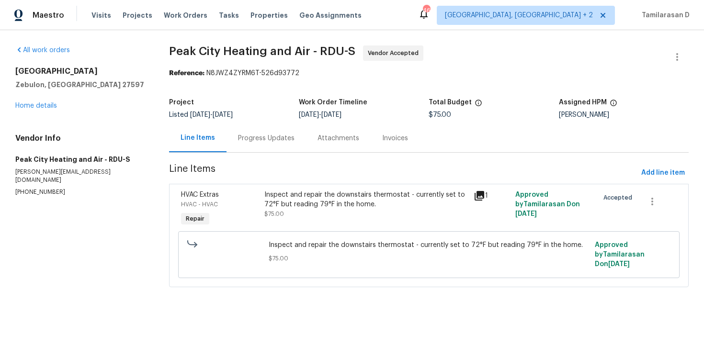
click at [244, 141] on div "Progress Updates" at bounding box center [266, 139] width 57 height 10
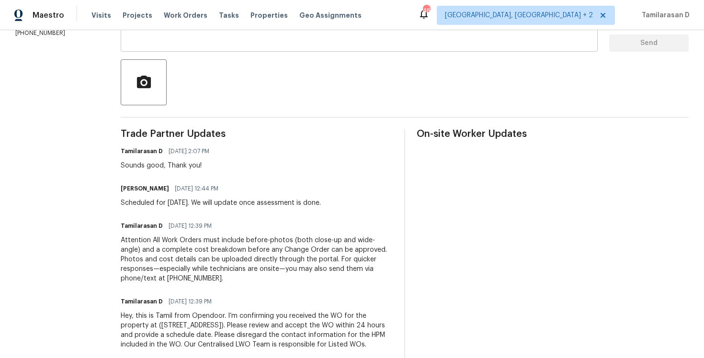
scroll to position [214, 0]
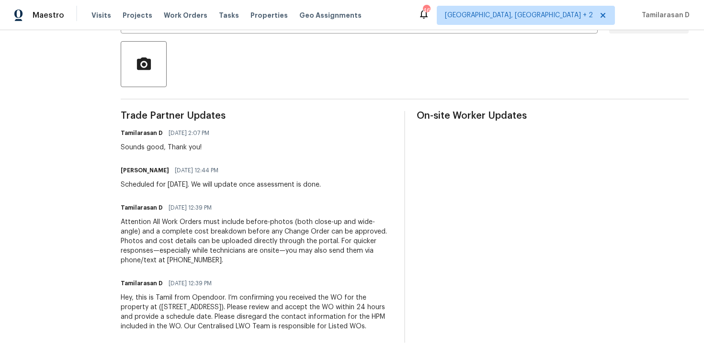
click at [196, 183] on div "Scheduled for tomorrow 10/7. We will update once assessment is done." at bounding box center [221, 185] width 200 height 10
click at [198, 194] on div "Trade Partner Updates Tamilarasan D 10/06/2025 2:07 PM Sounds good, Thank you! …" at bounding box center [257, 227] width 272 height 232
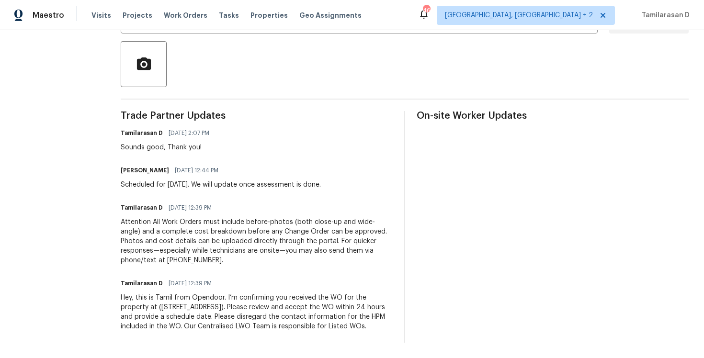
click at [202, 182] on div "Scheduled for tomorrow 10/7. We will update once assessment is done." at bounding box center [221, 185] width 200 height 10
click at [199, 183] on div "Scheduled for tomorrow 10/7. We will update once assessment is done." at bounding box center [221, 185] width 200 height 10
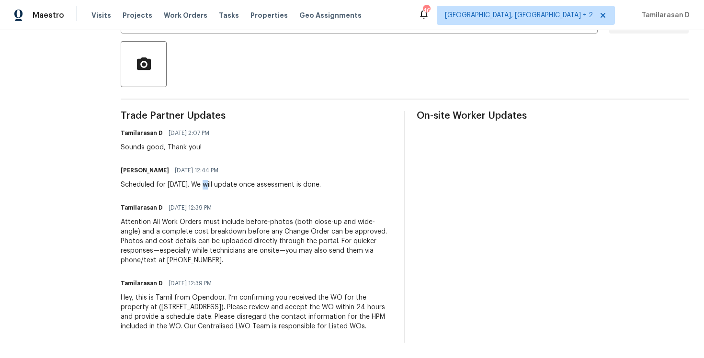
click at [199, 183] on div "Scheduled for tomorrow 10/7. We will update once assessment is done." at bounding box center [221, 185] width 200 height 10
click at [195, 185] on div "Scheduled for tomorrow 10/7. We will update once assessment is done." at bounding box center [221, 185] width 200 height 10
drag, startPoint x: 193, startPoint y: 183, endPoint x: 205, endPoint y: 185, distance: 13.0
click at [205, 185] on div "Scheduled for tomorrow 10/7. We will update once assessment is done." at bounding box center [221, 185] width 200 height 10
drag, startPoint x: 204, startPoint y: 184, endPoint x: 193, endPoint y: 183, distance: 11.1
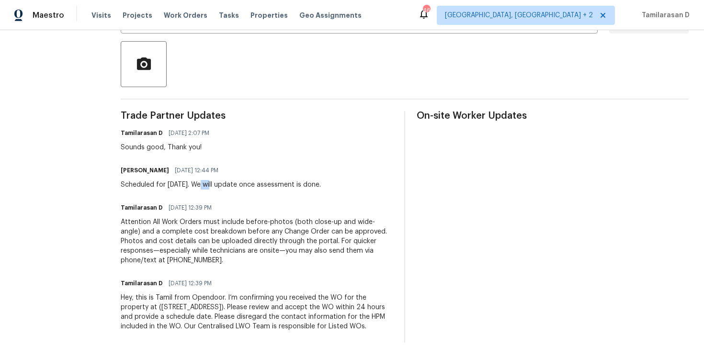
click at [193, 183] on div "Scheduled for tomorrow 10/7. We will update once assessment is done." at bounding box center [221, 185] width 200 height 10
drag, startPoint x: 192, startPoint y: 184, endPoint x: 204, endPoint y: 183, distance: 12.5
click at [204, 183] on div "Scheduled for tomorrow 10/7. We will update once assessment is done." at bounding box center [221, 185] width 200 height 10
click at [201, 183] on div "Scheduled for tomorrow 10/7. We will update once assessment is done." at bounding box center [221, 185] width 200 height 10
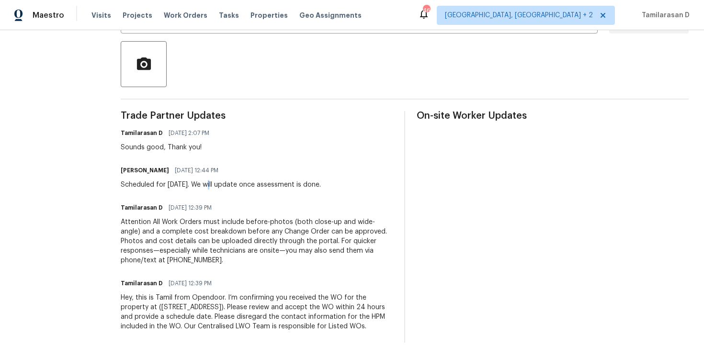
click at [201, 183] on div "Scheduled for tomorrow 10/7. We will update once assessment is done." at bounding box center [221, 185] width 200 height 10
click at [192, 184] on div "Scheduled for tomorrow 10/7. We will update once assessment is done." at bounding box center [221, 185] width 200 height 10
drag, startPoint x: 192, startPoint y: 184, endPoint x: 202, endPoint y: 184, distance: 10.1
click at [202, 184] on div "Scheduled for tomorrow 10/7. We will update once assessment is done." at bounding box center [221, 185] width 200 height 10
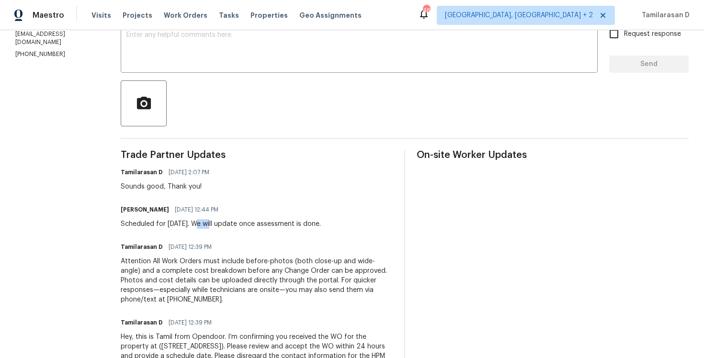
scroll to position [159, 0]
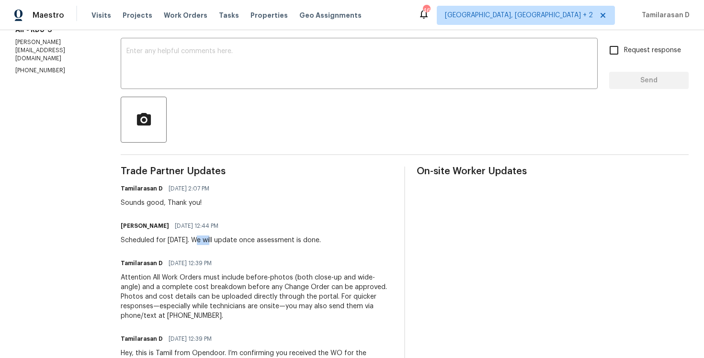
drag, startPoint x: 208, startPoint y: 237, endPoint x: 333, endPoint y: 239, distance: 125.0
click at [321, 239] on div "Scheduled for tomorrow 10/7. We will update once assessment is done." at bounding box center [221, 241] width 200 height 10
drag, startPoint x: 114, startPoint y: 239, endPoint x: 204, endPoint y: 239, distance: 89.6
click at [204, 239] on div "Scheduled for tomorrow 10/7. We will update once assessment is done." at bounding box center [221, 241] width 200 height 10
drag, startPoint x: 207, startPoint y: 239, endPoint x: 334, endPoint y: 236, distance: 126.5
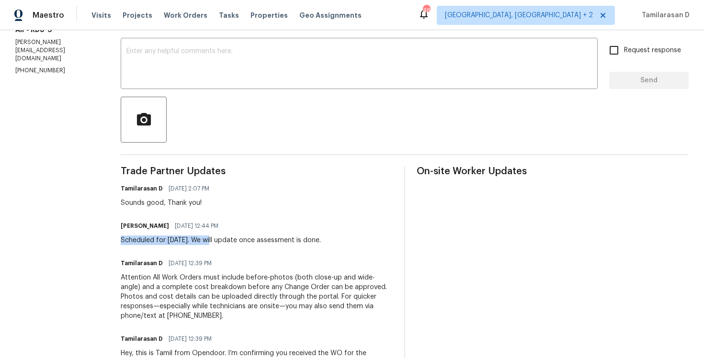
click at [321, 236] on div "Scheduled for tomorrow 10/7. We will update once assessment is done." at bounding box center [221, 241] width 200 height 10
drag, startPoint x: 114, startPoint y: 240, endPoint x: 202, endPoint y: 240, distance: 88.1
click at [203, 240] on div "Scheduled for tomorrow 10/7. We will update once assessment is done." at bounding box center [221, 241] width 200 height 10
drag, startPoint x: 208, startPoint y: 239, endPoint x: 334, endPoint y: 240, distance: 125.5
click at [321, 239] on div "Scheduled for tomorrow 10/7. We will update once assessment is done." at bounding box center [221, 241] width 200 height 10
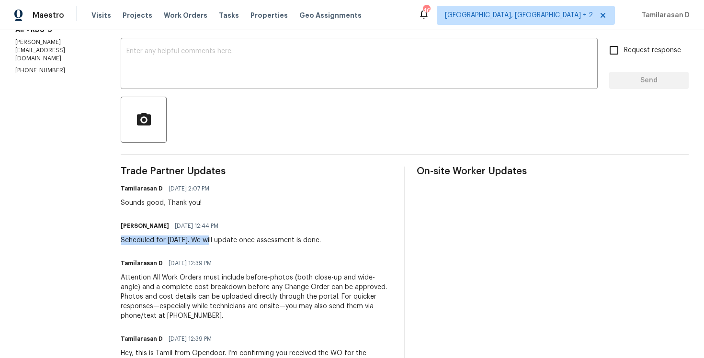
drag, startPoint x: 113, startPoint y: 239, endPoint x: 202, endPoint y: 241, distance: 89.1
click at [203, 241] on div "Scheduled for tomorrow 10/7. We will update once assessment is done." at bounding box center [221, 241] width 200 height 10
drag, startPoint x: 209, startPoint y: 238, endPoint x: 331, endPoint y: 239, distance: 122.1
click at [321, 239] on div "Scheduled for tomorrow 10/7. We will update once assessment is done." at bounding box center [221, 241] width 200 height 10
drag, startPoint x: 113, startPoint y: 202, endPoint x: 191, endPoint y: 202, distance: 77.6
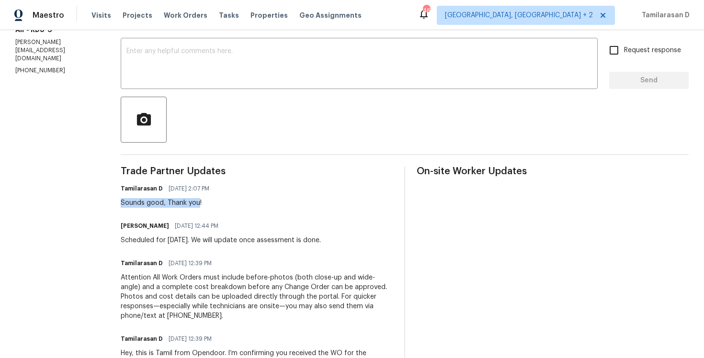
click at [191, 202] on div "Sounds good, Thank you!" at bounding box center [168, 203] width 94 height 10
click at [158, 202] on div "Sounds good, Thank you!" at bounding box center [168, 203] width 94 height 10
drag, startPoint x: 159, startPoint y: 202, endPoint x: 195, endPoint y: 203, distance: 36.9
click at [195, 203] on div "Sounds good, Thank you!" at bounding box center [168, 203] width 94 height 10
drag, startPoint x: 154, startPoint y: 201, endPoint x: 115, endPoint y: 200, distance: 38.8
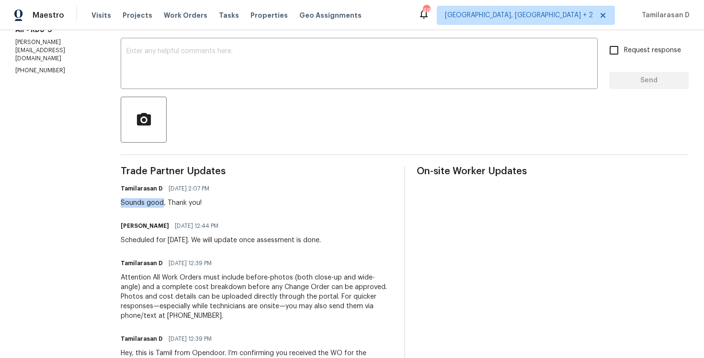
click at [121, 200] on div "Sounds good, Thank you!" at bounding box center [168, 203] width 94 height 10
drag, startPoint x: 114, startPoint y: 200, endPoint x: 156, endPoint y: 203, distance: 42.2
click at [156, 203] on div "Sounds good, Thank you!" at bounding box center [168, 203] width 94 height 10
drag, startPoint x: 114, startPoint y: 239, endPoint x: 336, endPoint y: 247, distance: 222.9
click at [336, 247] on div "Trade Partner Updates Tamilarasan D 10/06/2025 2:07 PM Sounds good, Thank you! …" at bounding box center [257, 283] width 272 height 232
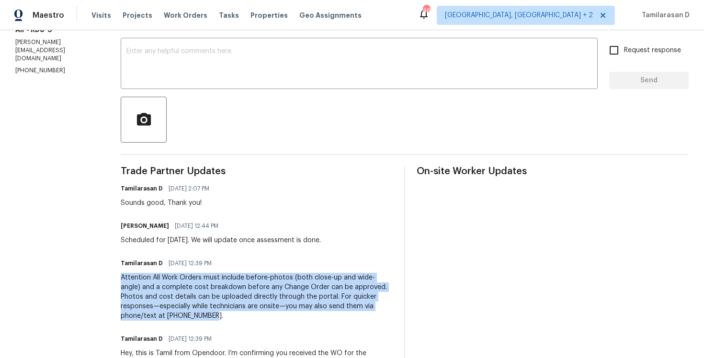
drag, startPoint x: 114, startPoint y: 279, endPoint x: 152, endPoint y: 321, distance: 56.0
click at [152, 321] on div "Trade Partner Updates Tamilarasan D 10/06/2025 2:07 PM Sounds good, Thank you! …" at bounding box center [257, 283] width 272 height 232
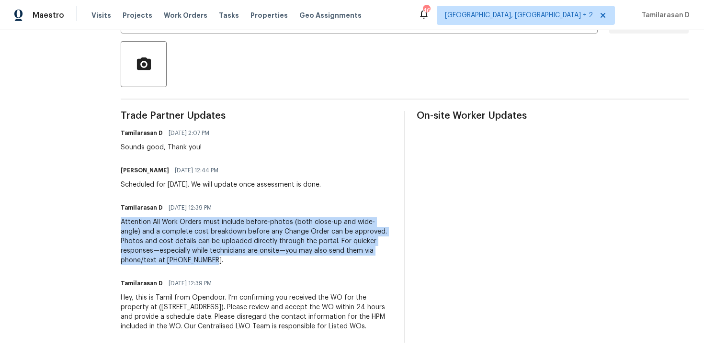
drag, startPoint x: 114, startPoint y: 297, endPoint x: 383, endPoint y: 341, distance: 272.6
click at [383, 340] on div "Trade Partner Updates Tamilarasan D 10/06/2025 2:07 PM Sounds good, Thank you! …" at bounding box center [257, 227] width 272 height 232
click at [274, 328] on div "Hey, this is Tamil from Opendoor. I’m confirming you received the WO for the pr…" at bounding box center [257, 312] width 272 height 38
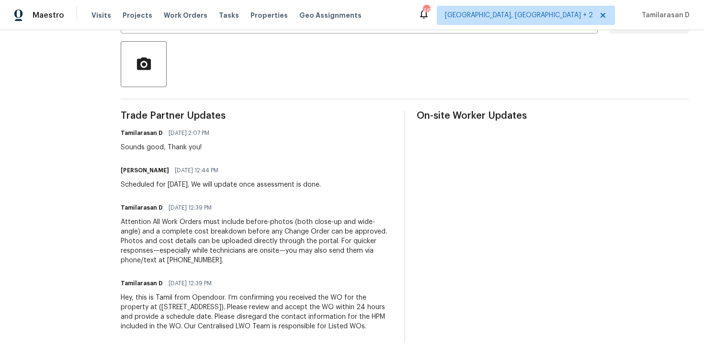
click at [274, 328] on div "Hey, this is Tamil from Opendoor. I’m confirming you received the WO for the pr…" at bounding box center [257, 312] width 272 height 38
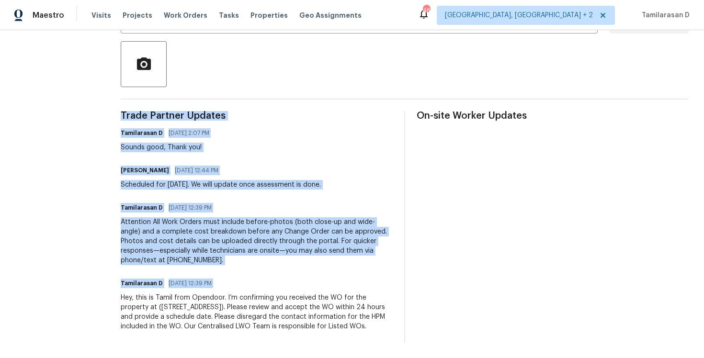
click at [245, 243] on div "Attention All Work Orders must include before-photos (both close-up and wide-an…" at bounding box center [257, 241] width 272 height 48
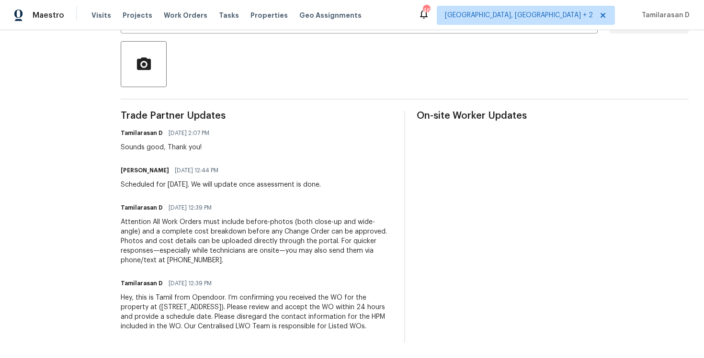
click at [245, 243] on div "Attention All Work Orders must include before-photos (both close-up and wide-an…" at bounding box center [257, 241] width 272 height 48
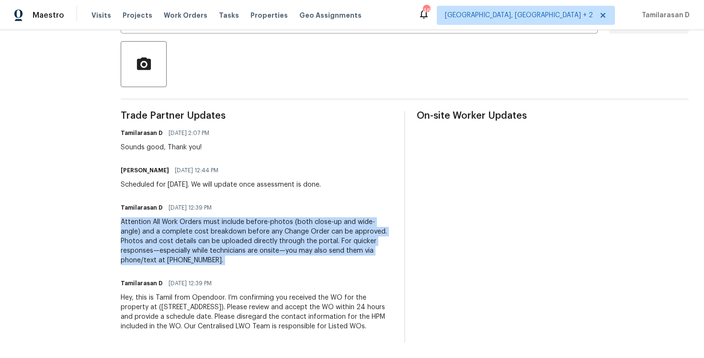
scroll to position [180, 0]
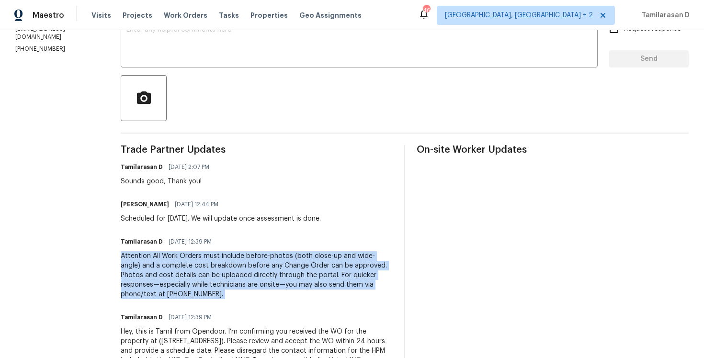
click at [220, 219] on div "Scheduled for tomorrow 10/7. We will update once assessment is done." at bounding box center [221, 219] width 200 height 10
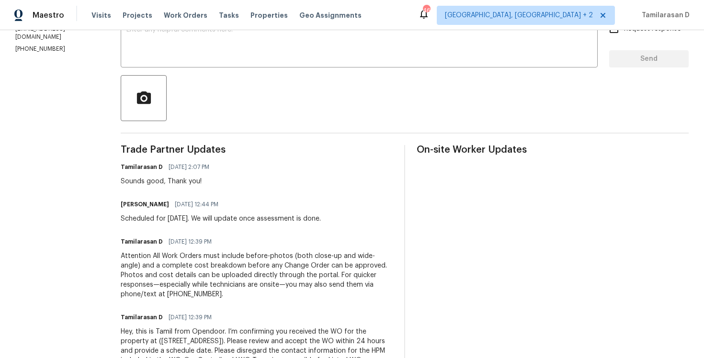
click at [220, 219] on div "Scheduled for tomorrow 10/7. We will update once assessment is done." at bounding box center [221, 219] width 200 height 10
click at [171, 184] on div "Sounds good, Thank you!" at bounding box center [168, 182] width 94 height 10
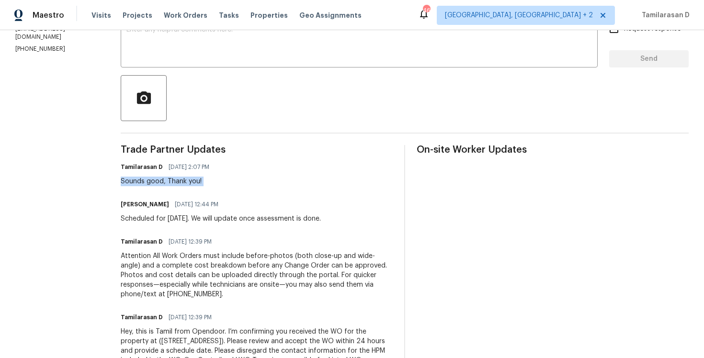
scroll to position [0, 0]
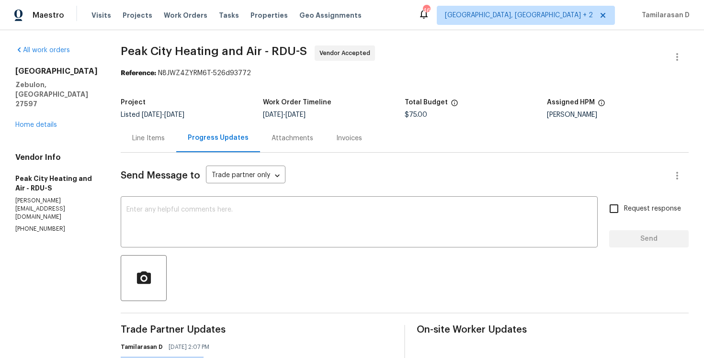
click at [143, 135] on div "Line Items" at bounding box center [148, 139] width 33 height 10
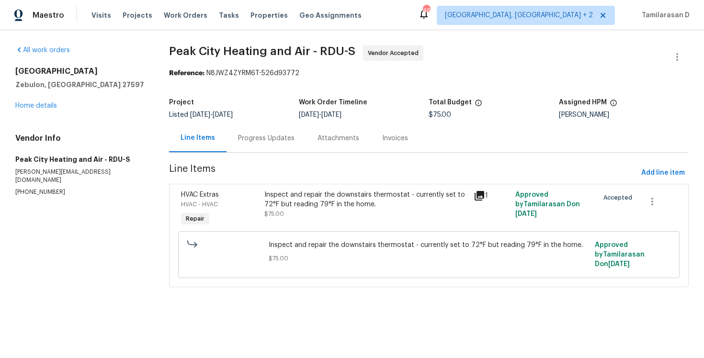
click at [231, 137] on div "Progress Updates" at bounding box center [267, 138] width 80 height 28
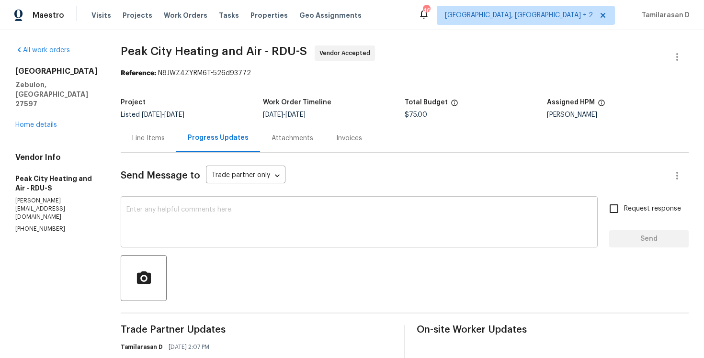
click at [208, 238] on textarea at bounding box center [359, 223] width 466 height 34
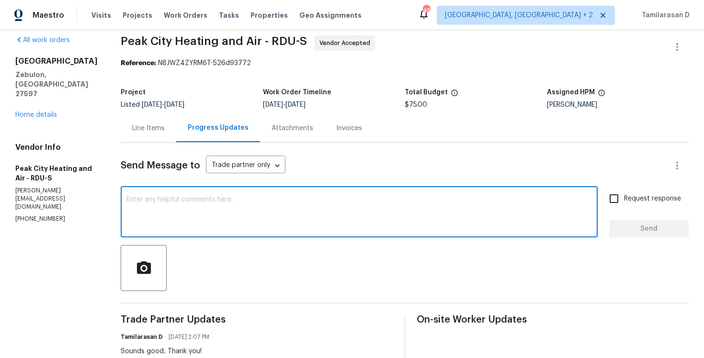
scroll to position [11, 0]
click at [180, 214] on textarea at bounding box center [359, 213] width 466 height 34
click at [156, 200] on textarea at bounding box center [359, 213] width 466 height 34
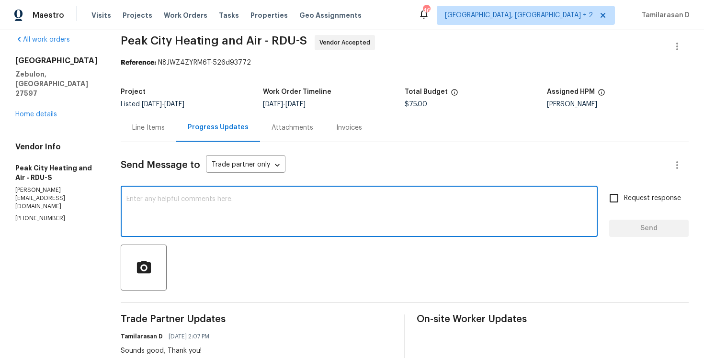
click at [156, 200] on textarea at bounding box center [359, 213] width 466 height 34
drag, startPoint x: 225, startPoint y: 199, endPoint x: 119, endPoint y: 197, distance: 105.4
click at [121, 196] on div "x ​" at bounding box center [359, 212] width 477 height 49
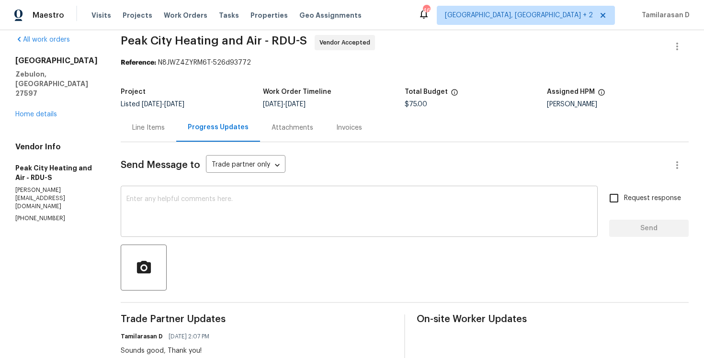
drag, startPoint x: 118, startPoint y: 197, endPoint x: 231, endPoint y: 206, distance: 113.9
click at [233, 206] on div "x ​" at bounding box center [359, 212] width 477 height 49
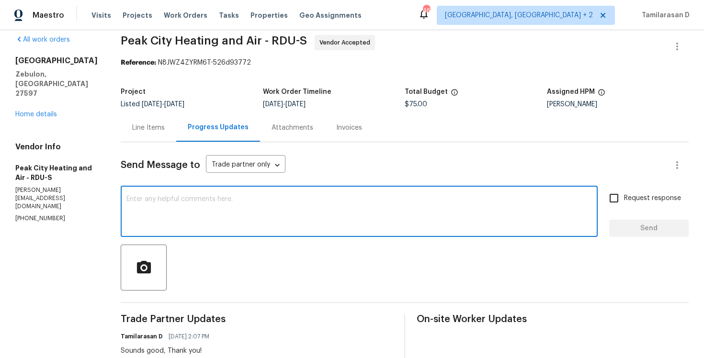
drag, startPoint x: 119, startPoint y: 199, endPoint x: 134, endPoint y: 206, distance: 17.1
click at [153, 197] on textarea at bounding box center [359, 213] width 466 height 34
drag, startPoint x: 120, startPoint y: 199, endPoint x: 224, endPoint y: 199, distance: 103.9
click at [225, 199] on textarea at bounding box center [359, 213] width 466 height 34
click at [151, 134] on div "Line Items" at bounding box center [149, 128] width 56 height 28
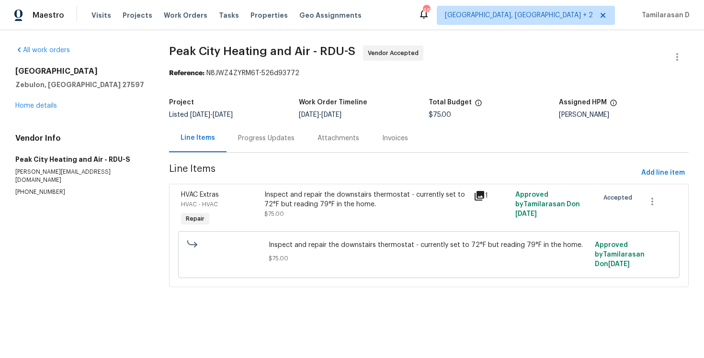
click at [259, 148] on div "Progress Updates" at bounding box center [267, 138] width 80 height 28
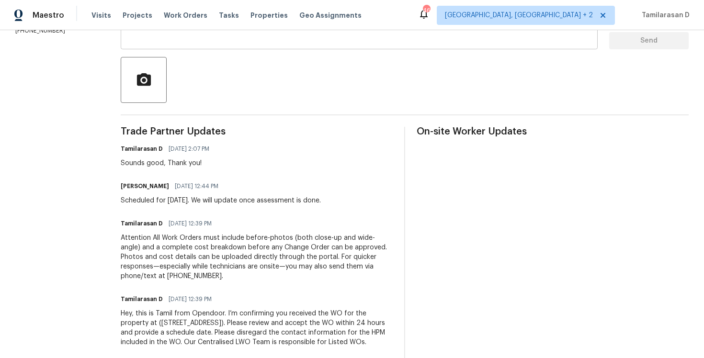
scroll to position [214, 0]
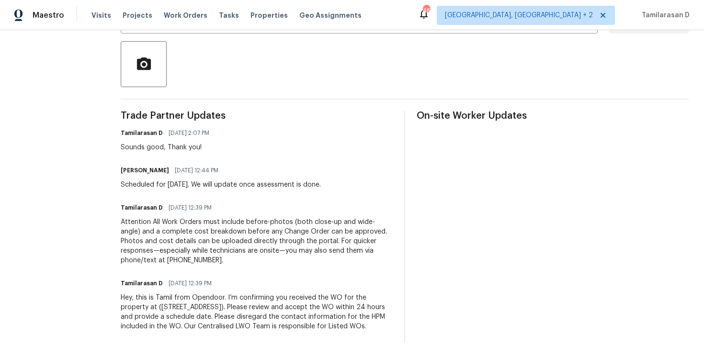
click at [165, 185] on div "Scheduled for tomorrow 10/7. We will update once assessment is done." at bounding box center [221, 185] width 200 height 10
click at [156, 144] on div "Sounds good, Thank you!" at bounding box center [168, 148] width 94 height 10
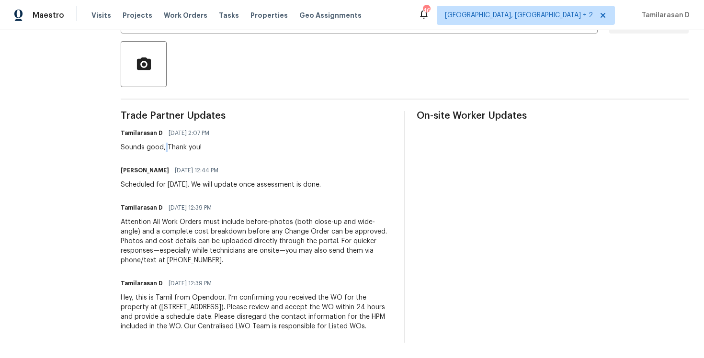
click at [156, 144] on div "Sounds good, Thank you!" at bounding box center [168, 148] width 94 height 10
click at [139, 145] on div "Sounds good, Thank you!" at bounding box center [168, 148] width 94 height 10
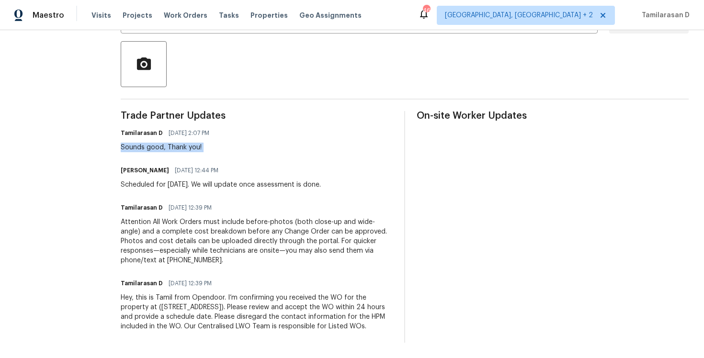
click at [150, 146] on div "Sounds good, Thank you!" at bounding box center [168, 148] width 94 height 10
click at [132, 148] on div "Sounds good, Thank you!" at bounding box center [168, 148] width 94 height 10
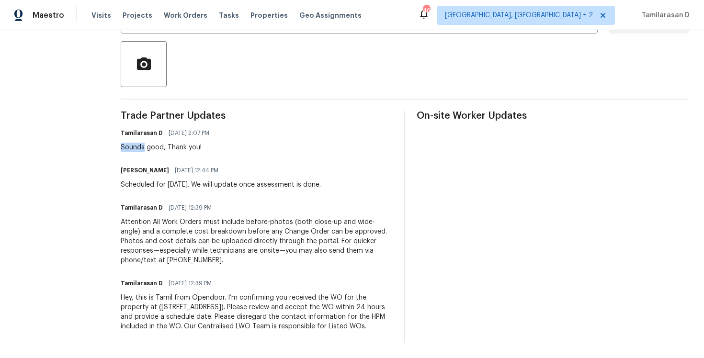
click at [132, 148] on div "Sounds good, Thank you!" at bounding box center [168, 148] width 94 height 10
click at [136, 185] on div "Scheduled for tomorrow 10/7. We will update once assessment is done." at bounding box center [221, 185] width 200 height 10
click at [158, 183] on div "Scheduled for tomorrow 10/7. We will update once assessment is done." at bounding box center [221, 185] width 200 height 10
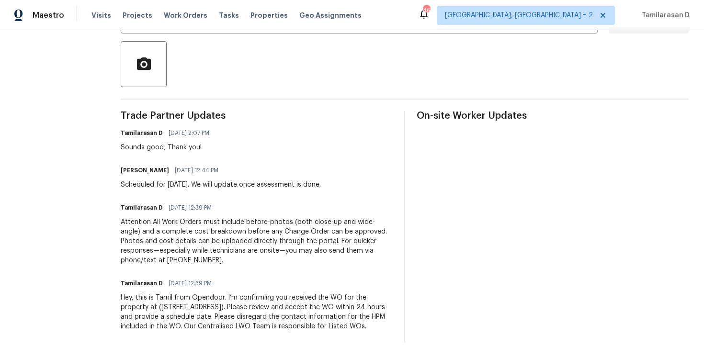
click at [158, 183] on div "Scheduled for tomorrow 10/7. We will update once assessment is done." at bounding box center [221, 185] width 200 height 10
click at [135, 184] on div "Scheduled for tomorrow 10/7. We will update once assessment is done." at bounding box center [221, 185] width 200 height 10
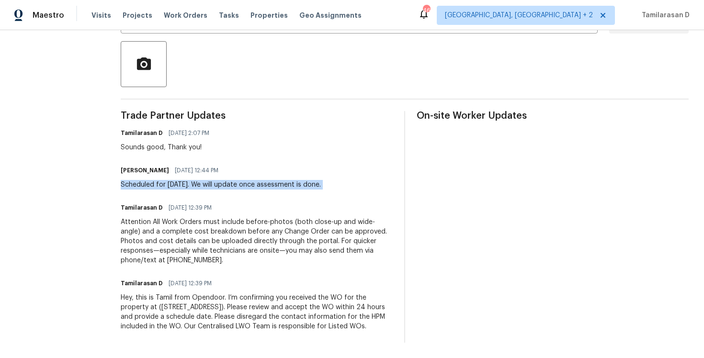
click at [135, 184] on div "Scheduled for tomorrow 10/7. We will update once assessment is done." at bounding box center [221, 185] width 200 height 10
click at [137, 247] on div "Attention All Work Orders must include before-photos (both close-up and wide-an…" at bounding box center [257, 241] width 272 height 48
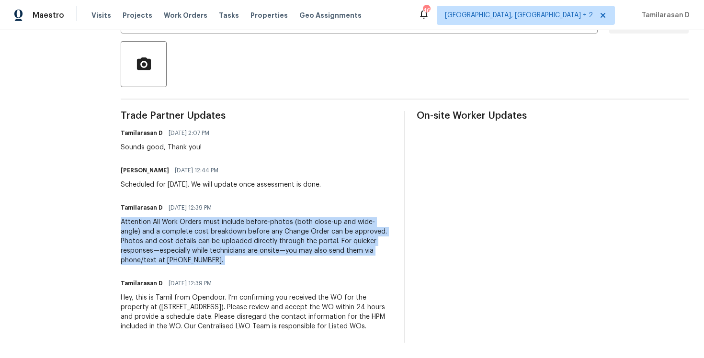
click at [152, 305] on div "Hey, this is Tamil from Opendoor. I’m confirming you received the WO for the pr…" at bounding box center [257, 312] width 272 height 38
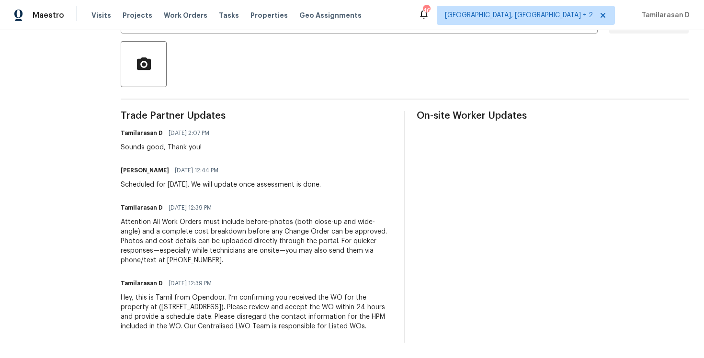
click at [152, 305] on div "Hey, this is Tamil from Opendoor. I’m confirming you received the WO for the pr…" at bounding box center [257, 312] width 272 height 38
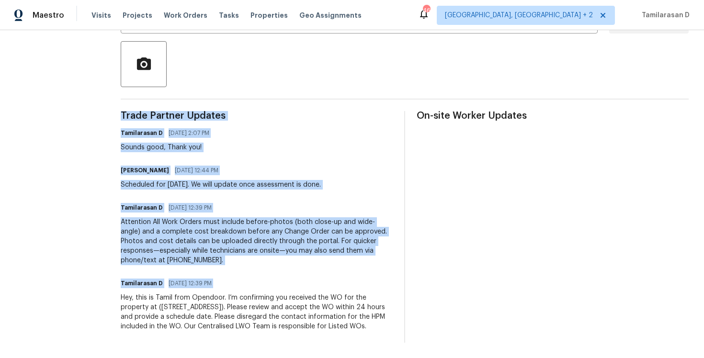
click at [147, 240] on div "Attention All Work Orders must include before-photos (both close-up and wide-an…" at bounding box center [257, 241] width 272 height 48
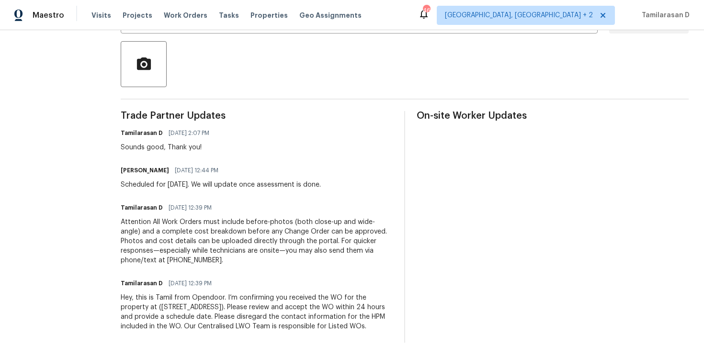
click at [147, 240] on div "Attention All Work Orders must include before-photos (both close-up and wide-an…" at bounding box center [257, 241] width 272 height 48
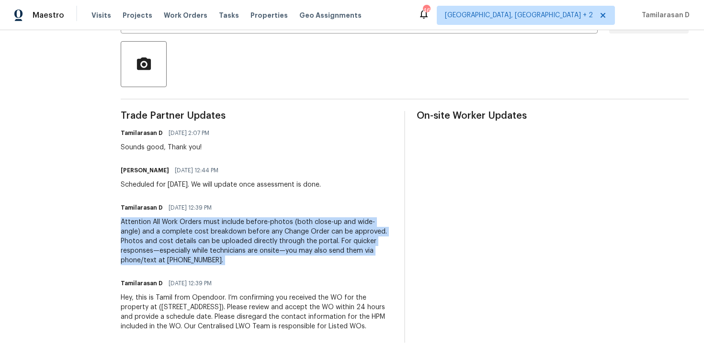
scroll to position [158, 0]
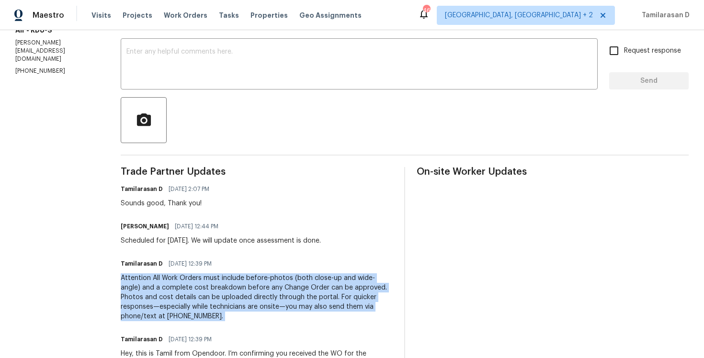
click at [150, 244] on div "Scheduled for tomorrow 10/7. We will update once assessment is done." at bounding box center [221, 241] width 200 height 10
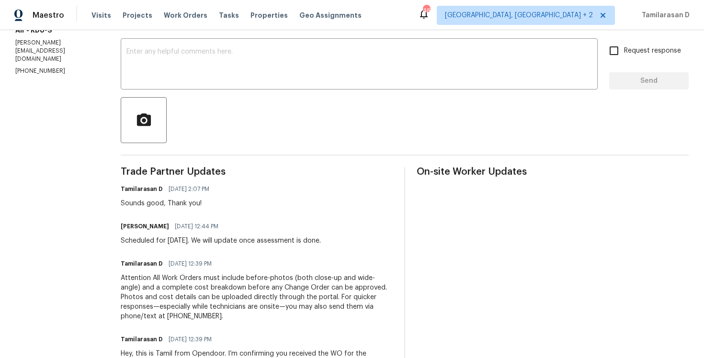
click at [150, 244] on div "Scheduled for tomorrow 10/7. We will update once assessment is done." at bounding box center [221, 241] width 200 height 10
click at [152, 201] on div "Sounds good, Thank you!" at bounding box center [168, 204] width 94 height 10
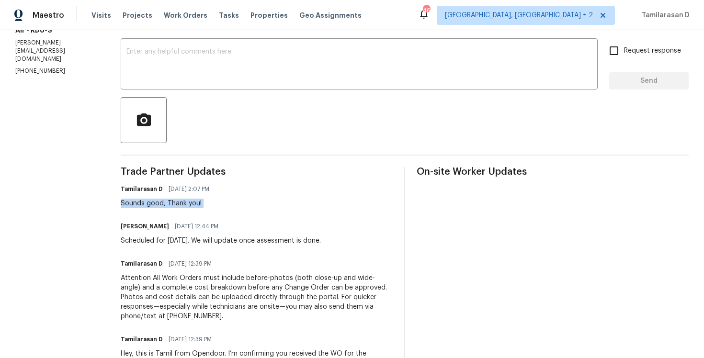
scroll to position [0, 0]
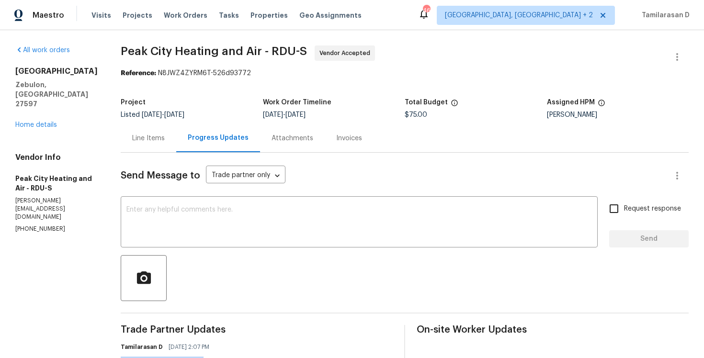
click at [146, 136] on div "Line Items" at bounding box center [148, 139] width 33 height 10
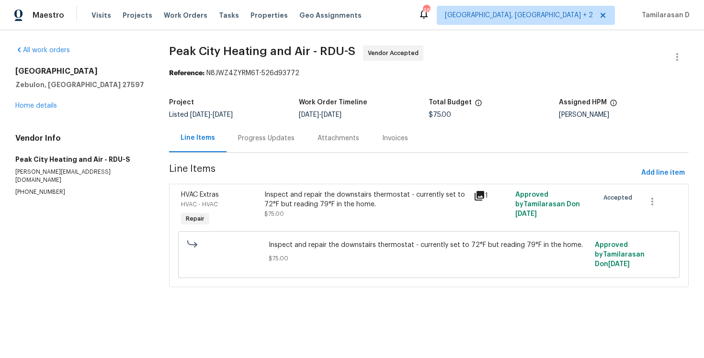
click at [244, 141] on div "Progress Updates" at bounding box center [266, 139] width 57 height 10
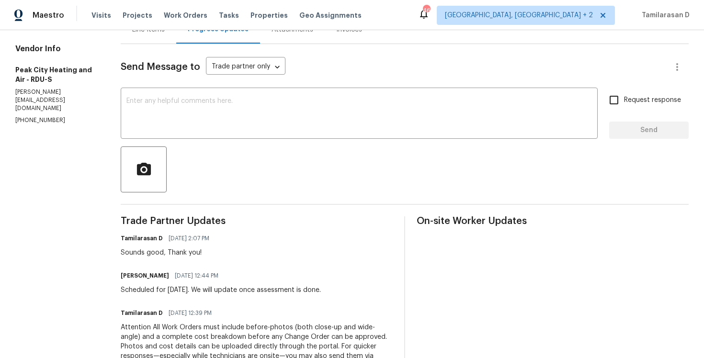
scroll to position [42, 0]
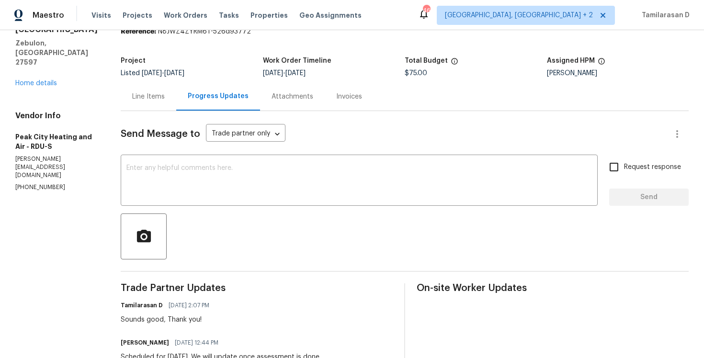
click at [166, 91] on div "Line Items" at bounding box center [149, 96] width 56 height 28
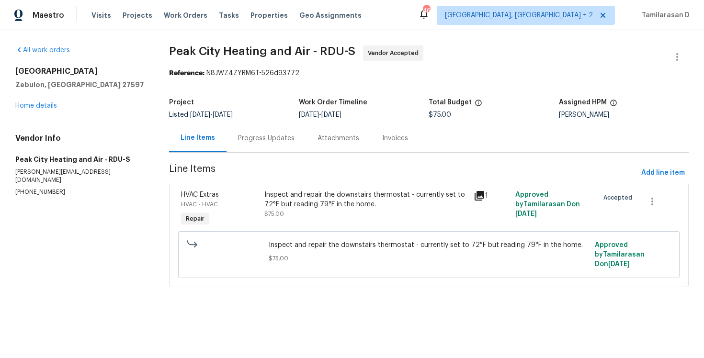
click at [266, 139] on div "Progress Updates" at bounding box center [266, 139] width 57 height 10
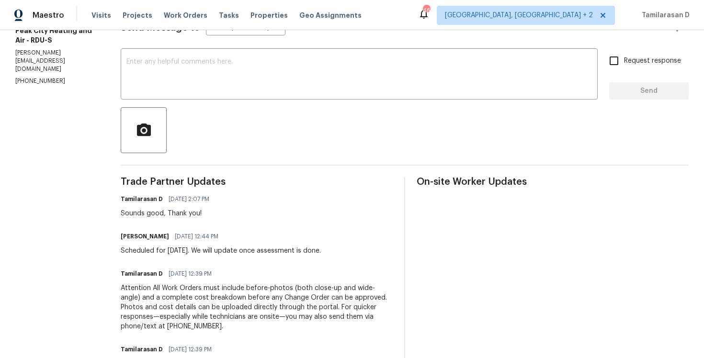
scroll to position [214, 0]
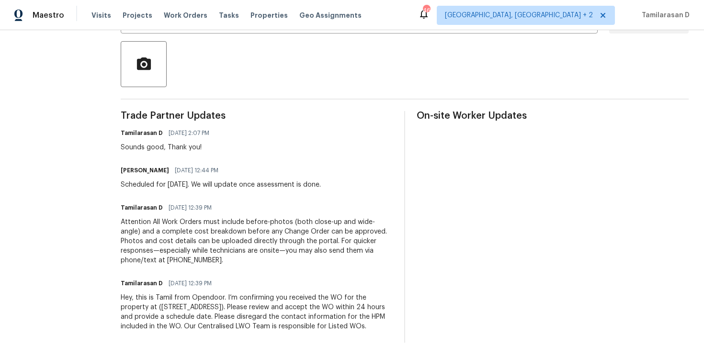
click at [216, 182] on div "Scheduled for tomorrow 10/7. We will update once assessment is done." at bounding box center [221, 185] width 200 height 10
click at [191, 184] on div "Scheduled for tomorrow 10/7. We will update once assessment is done." at bounding box center [221, 185] width 200 height 10
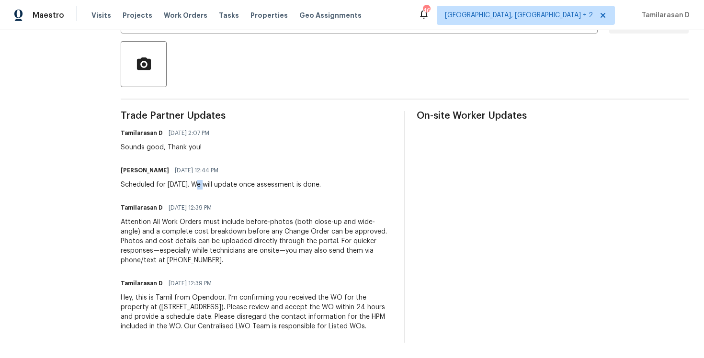
click at [191, 184] on div "Scheduled for tomorrow 10/7. We will update once assessment is done." at bounding box center [221, 185] width 200 height 10
click at [171, 185] on div "Scheduled for tomorrow 10/7. We will update once assessment is done." at bounding box center [221, 185] width 200 height 10
click at [123, 188] on div "Scheduled for tomorrow 10/7. We will update once assessment is done." at bounding box center [221, 185] width 200 height 10
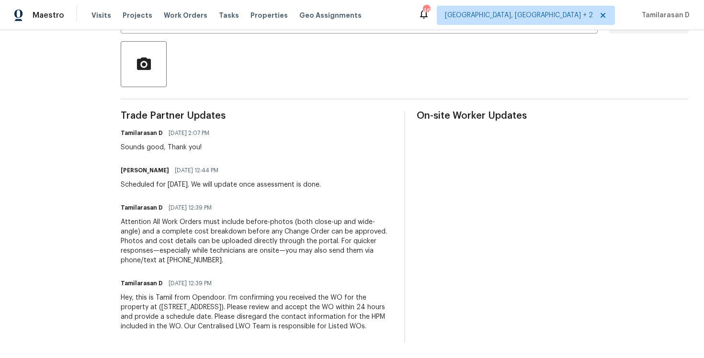
click at [123, 188] on div "Scheduled for tomorrow 10/7. We will update once assessment is done." at bounding box center [221, 185] width 200 height 10
click at [158, 183] on div "Scheduled for tomorrow 10/7. We will update once assessment is done." at bounding box center [221, 185] width 200 height 10
click at [149, 184] on div "Scheduled for tomorrow 10/7. We will update once assessment is done." at bounding box center [221, 185] width 200 height 10
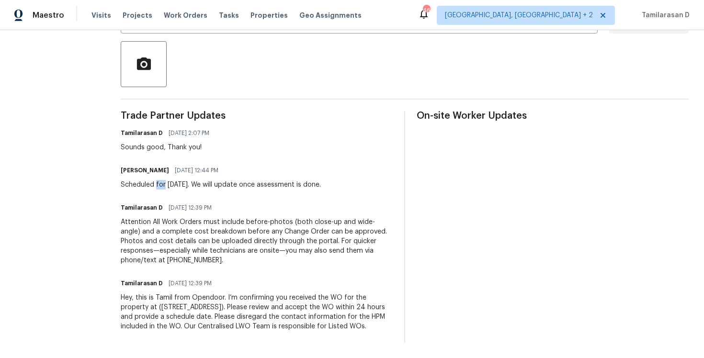
click at [149, 184] on div "Scheduled for tomorrow 10/7. We will update once assessment is done." at bounding box center [221, 185] width 200 height 10
